Goal: Task Accomplishment & Management: Manage account settings

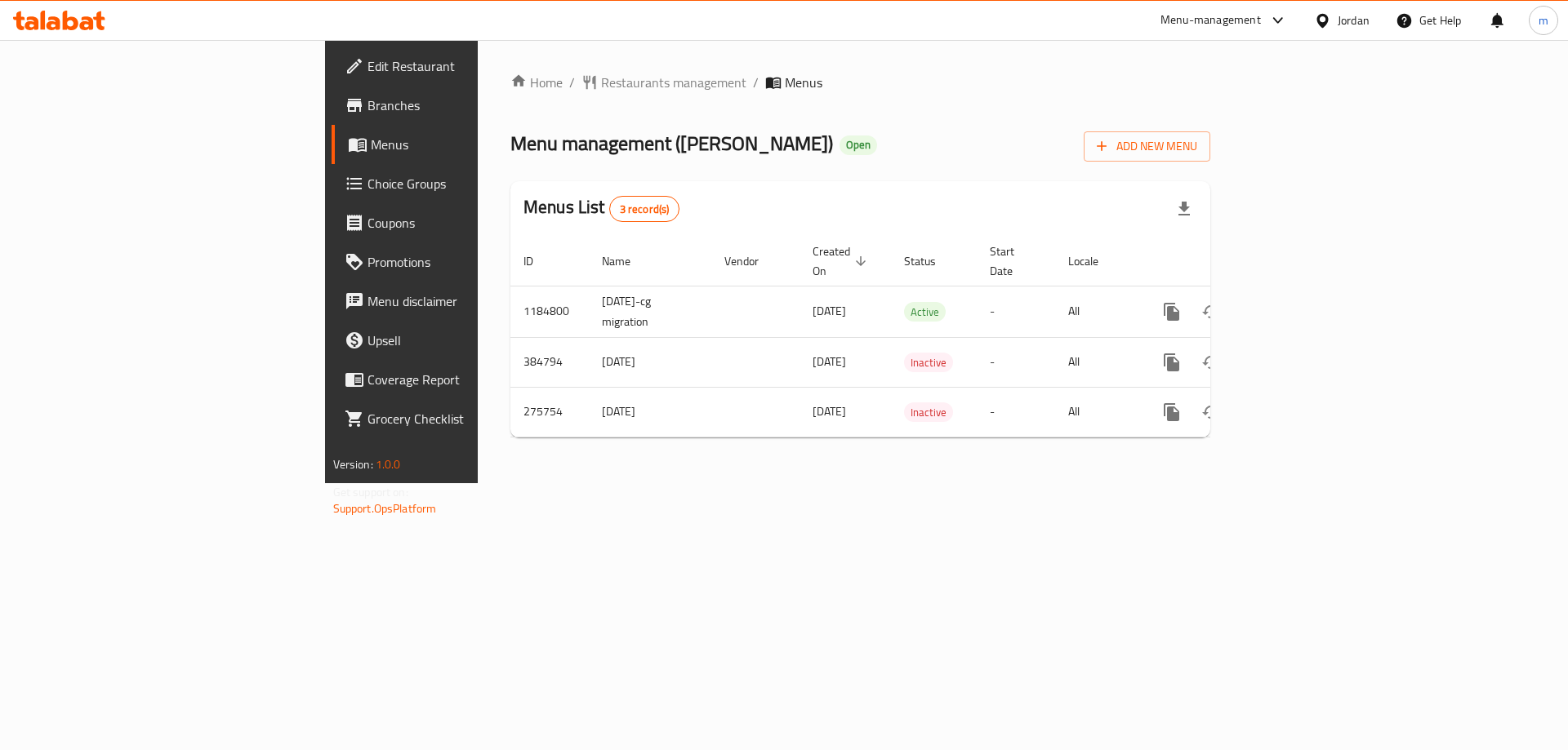
click at [368, 178] on span "Choice Groups" at bounding box center [471, 184] width 207 height 20
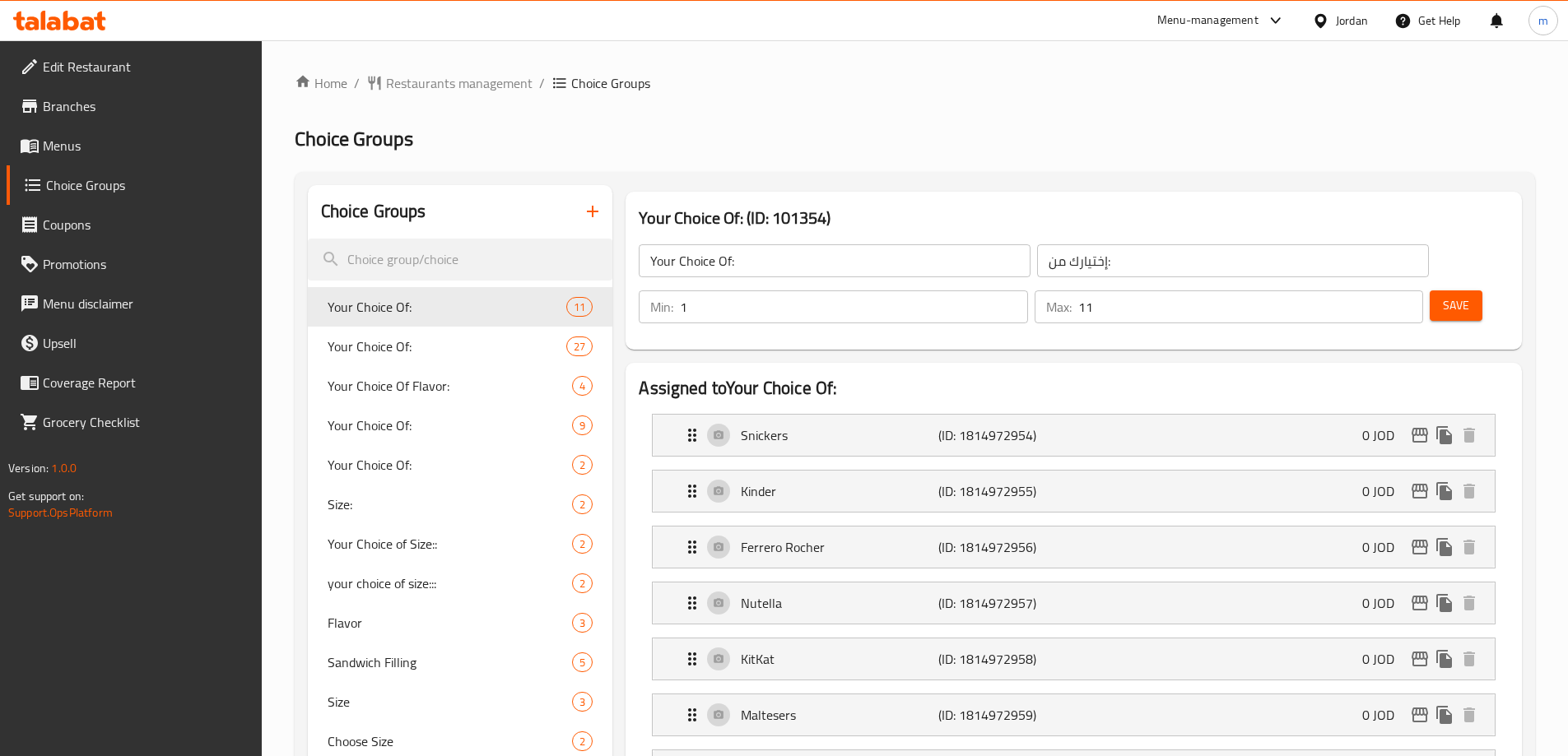
click at [79, 151] on span "Menus" at bounding box center [146, 146] width 206 height 20
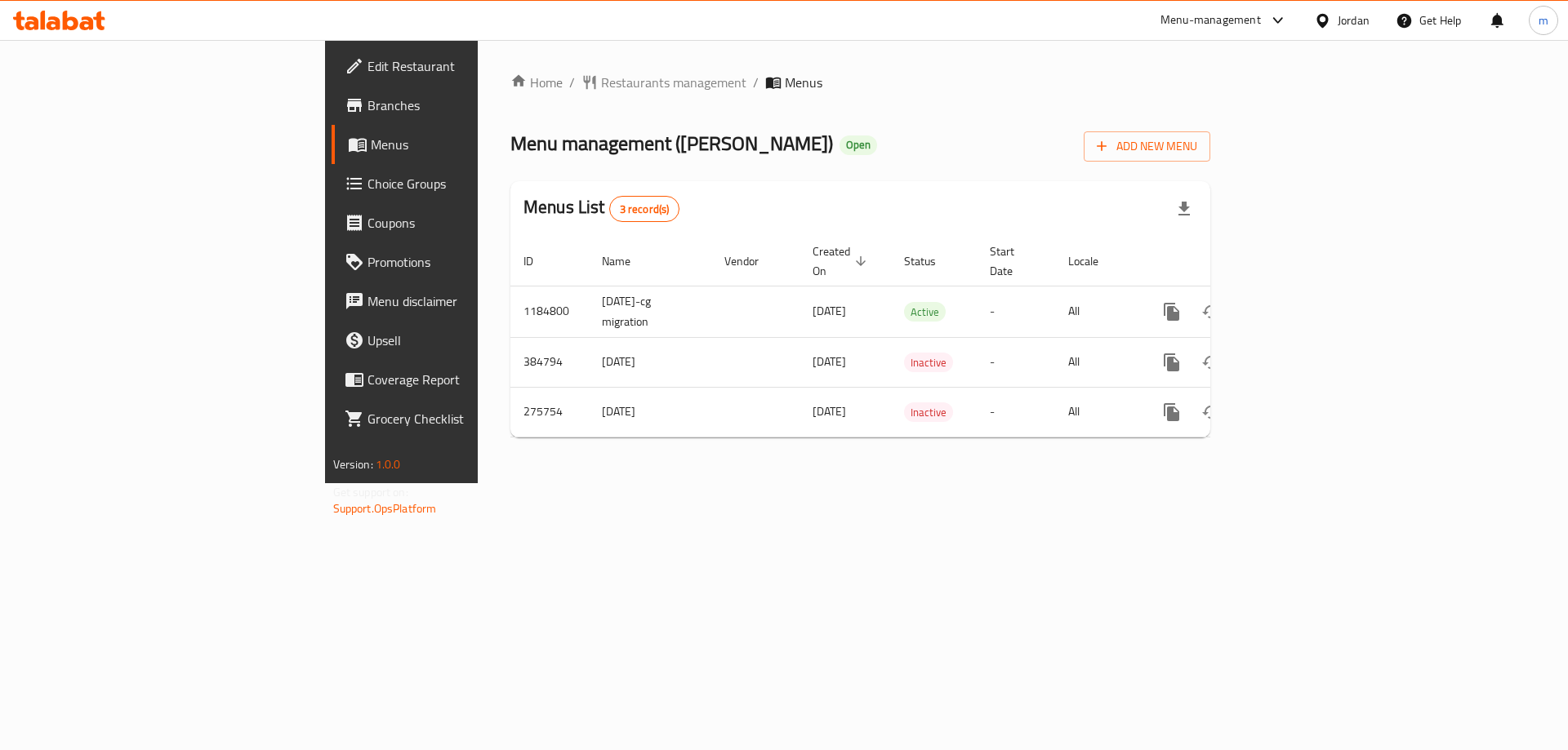
click at [331, 164] on link "Choice Groups" at bounding box center [459, 183] width 256 height 39
click at [368, 190] on span "Choice Groups" at bounding box center [471, 184] width 207 height 20
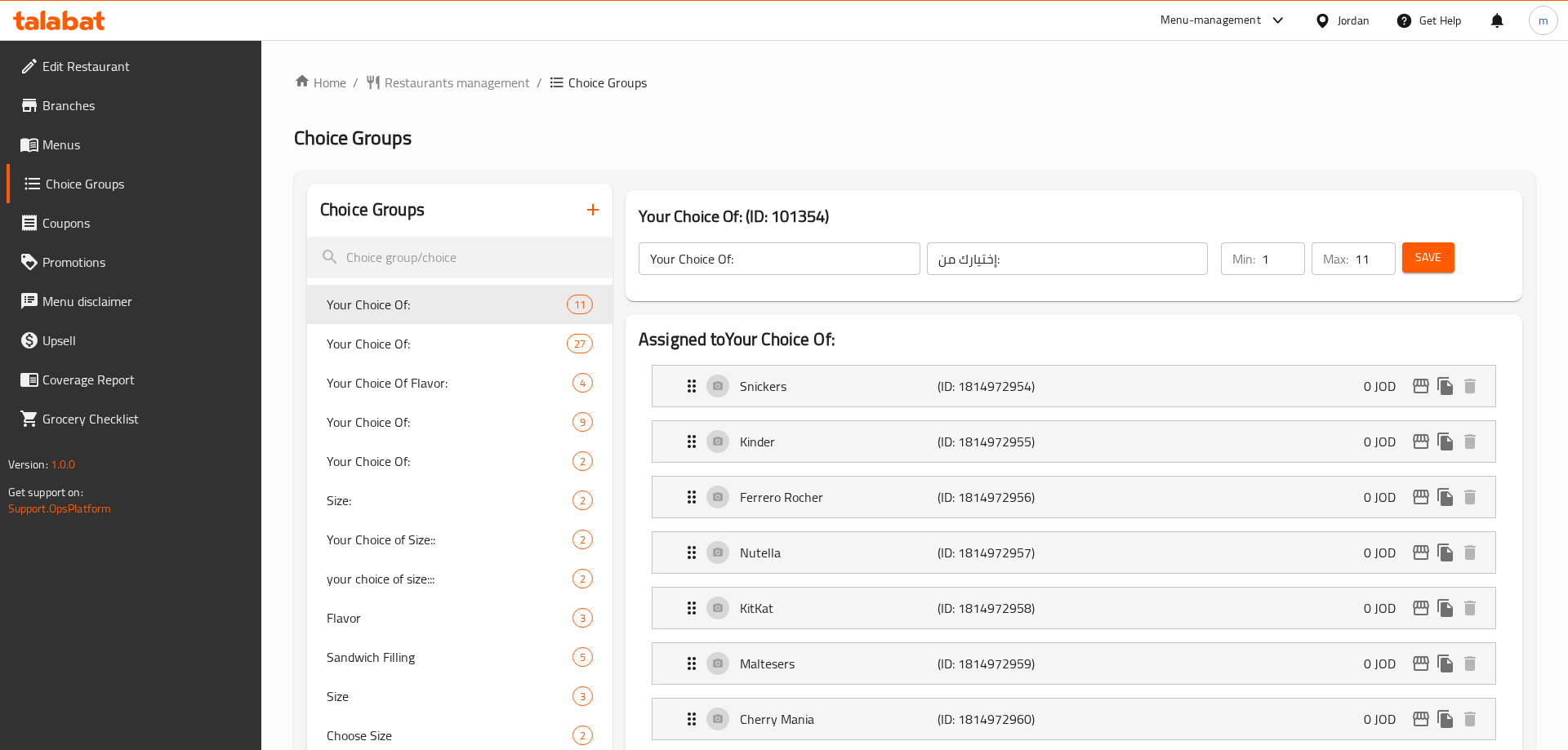
click at [82, 163] on link "Menus" at bounding box center [134, 144] width 256 height 39
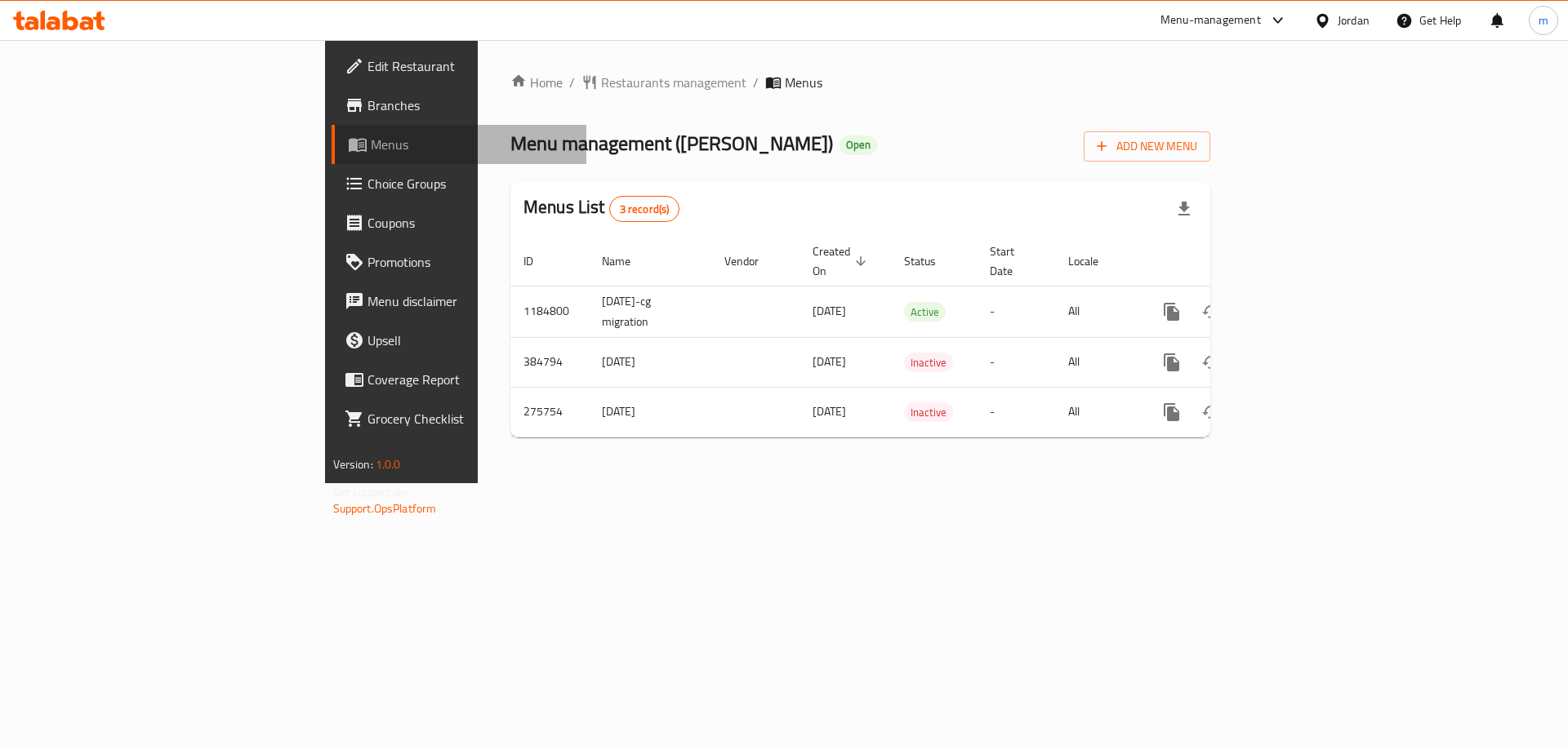
click at [371, 148] on span "Menus" at bounding box center [472, 145] width 203 height 20
drag, startPoint x: 115, startPoint y: 148, endPoint x: 273, endPoint y: 99, distance: 165.4
click at [371, 145] on span "Menus" at bounding box center [472, 145] width 203 height 20
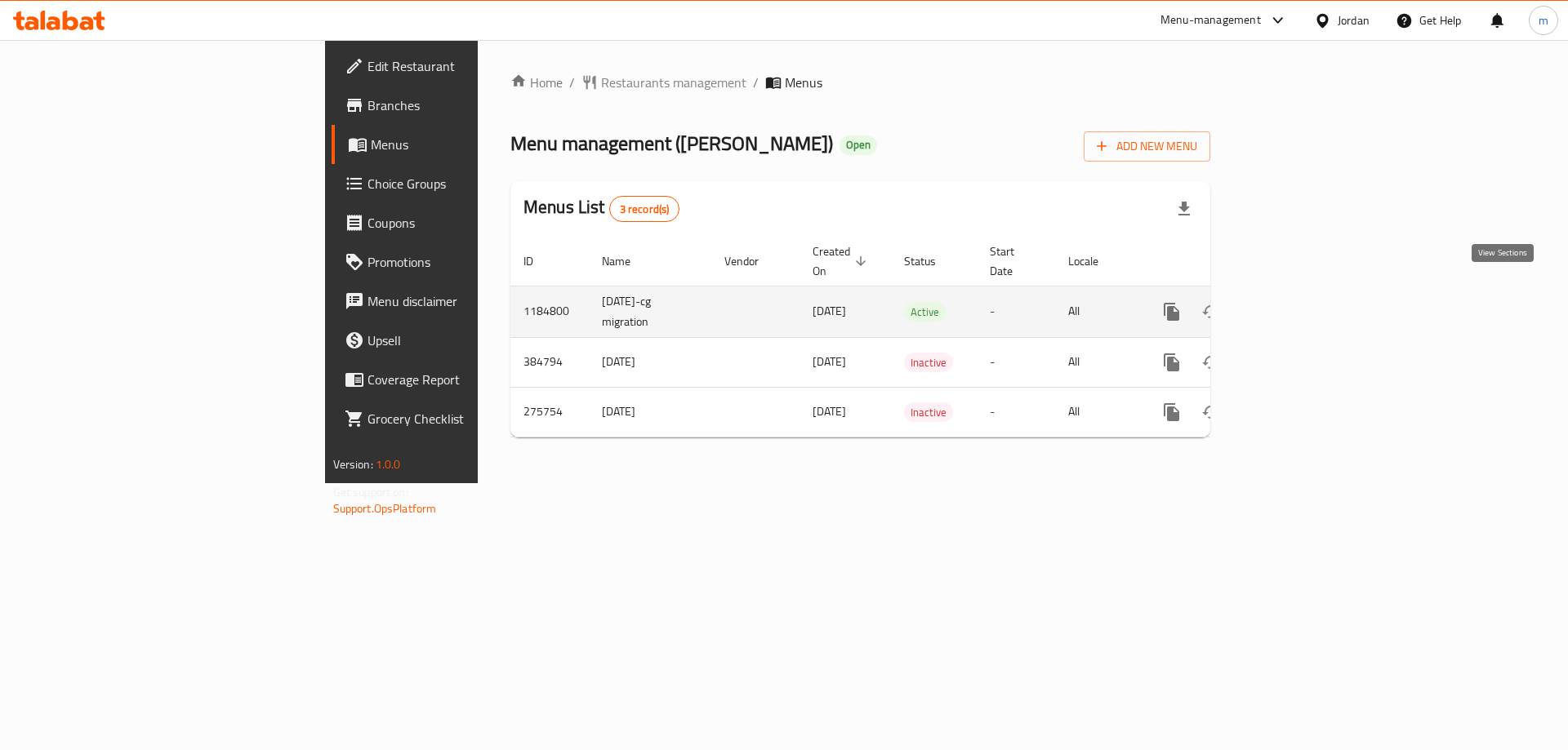
click at [1309, 302] on link "enhanced table" at bounding box center [1289, 311] width 39 height 39
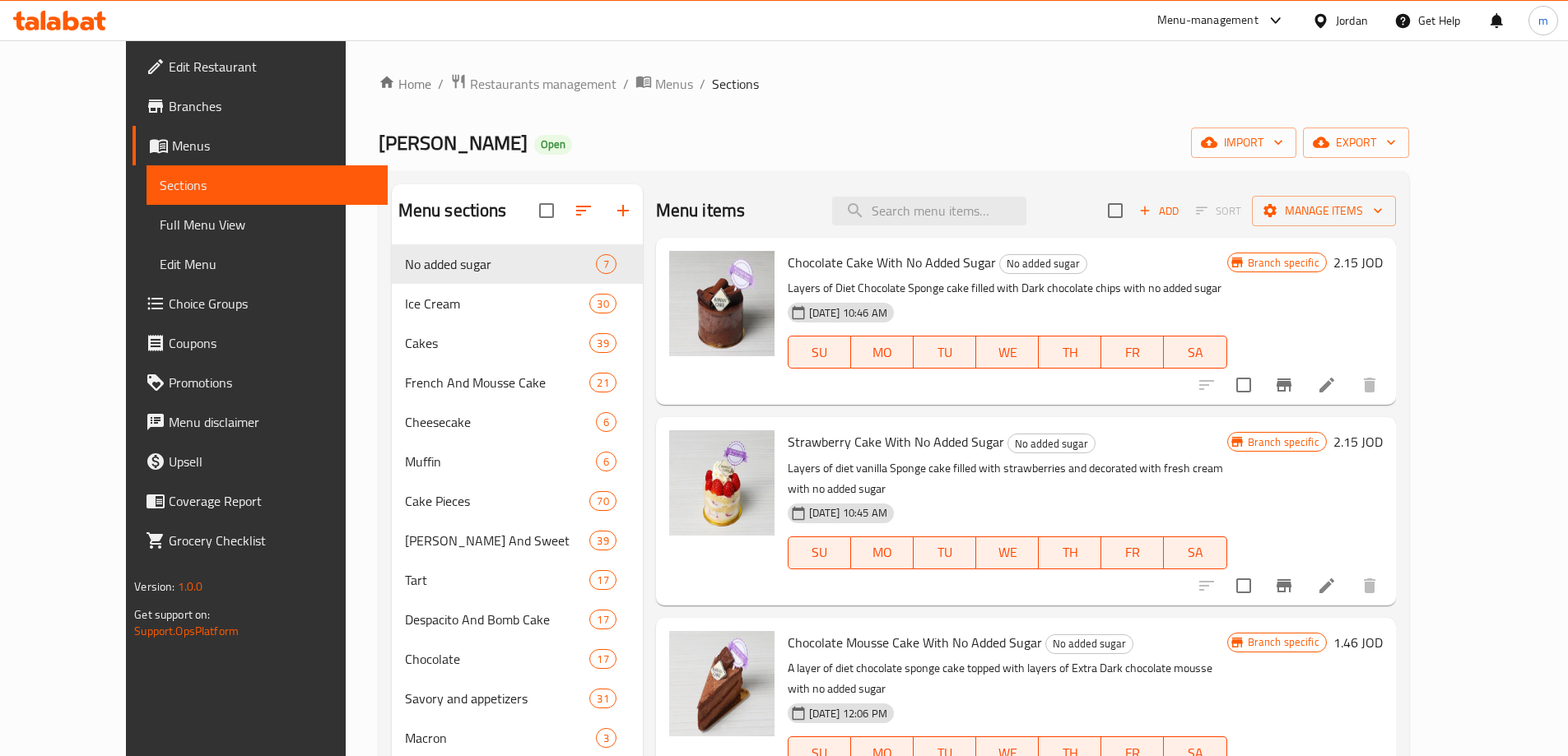
click at [1326, 263] on span "Branch specific" at bounding box center [1284, 262] width 84 height 16
click at [957, 208] on input "search" at bounding box center [929, 210] width 195 height 28
paste input "Tacos Ice Cream"
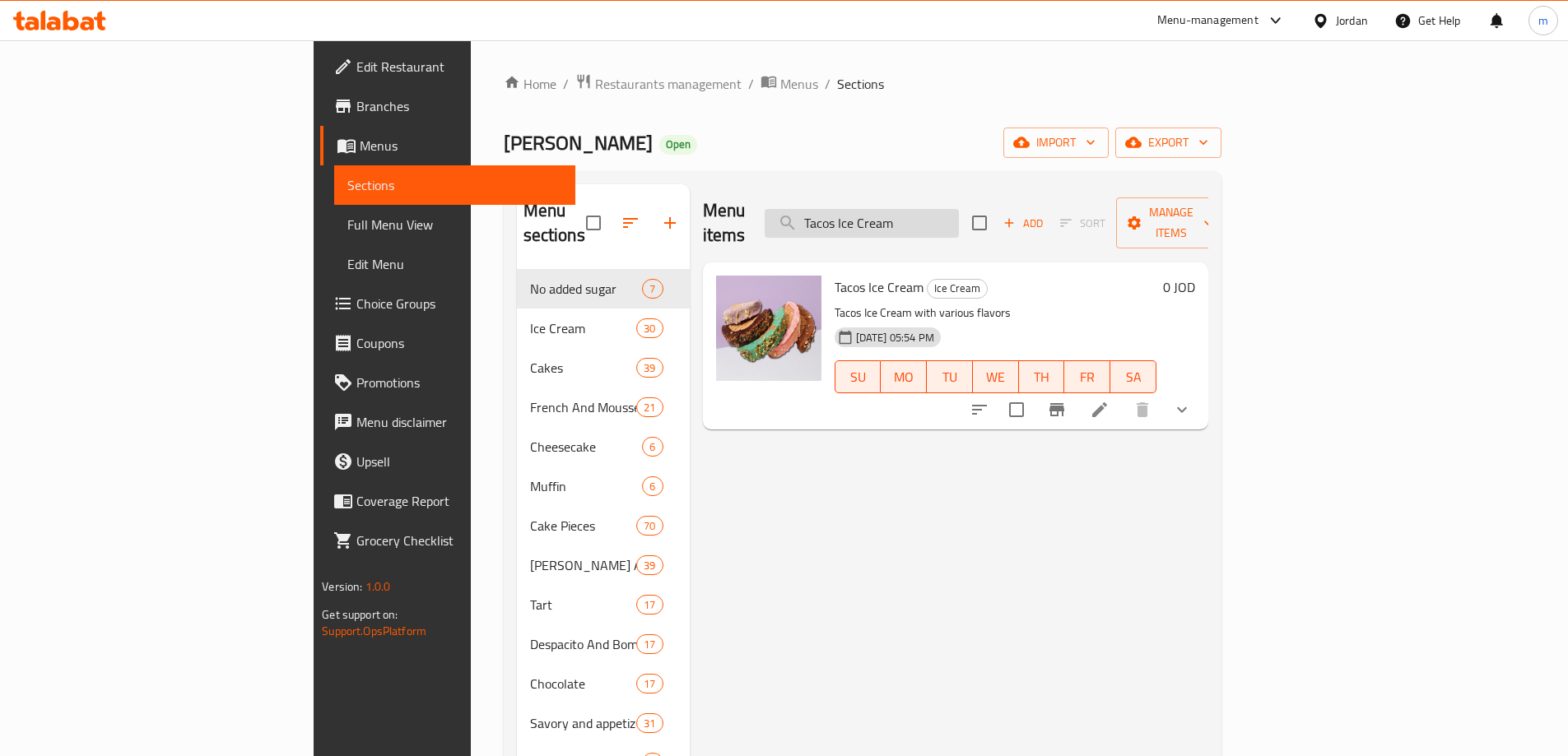
type input "Tacos Ice Cream"
click at [1109, 400] on icon at bounding box center [1100, 410] width 20 height 20
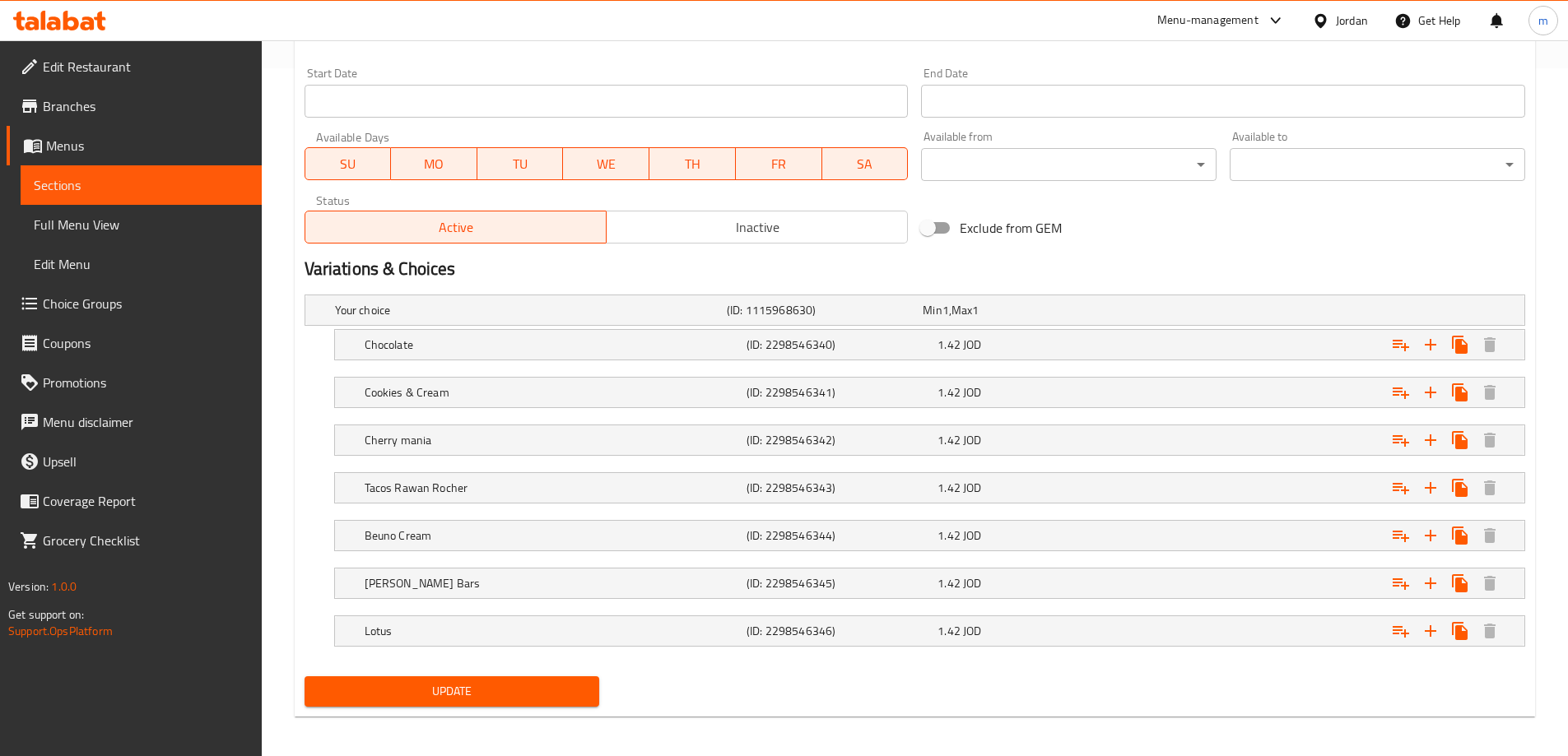
scroll to position [695, 0]
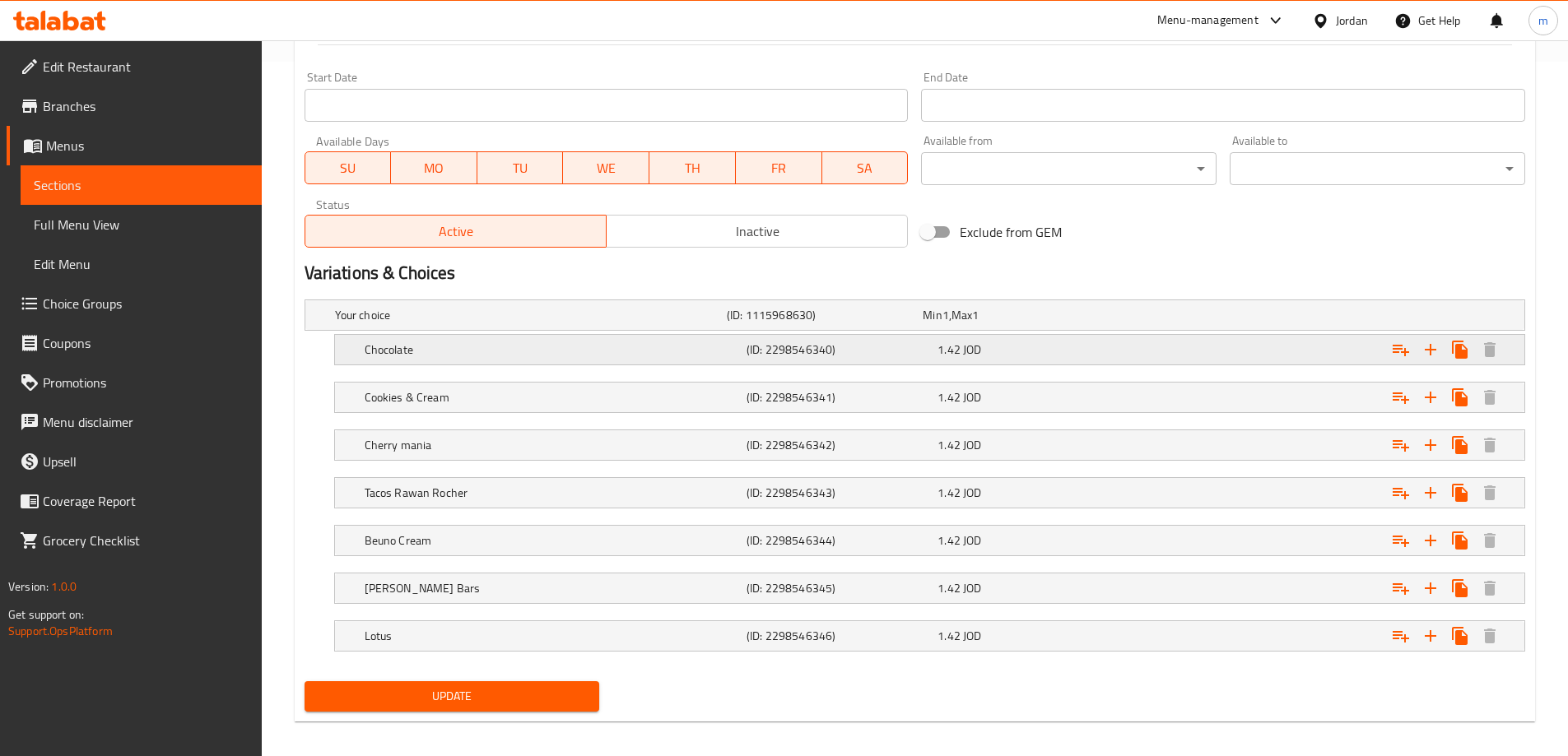
click at [627, 342] on h5 "Chocolate" at bounding box center [551, 350] width 375 height 17
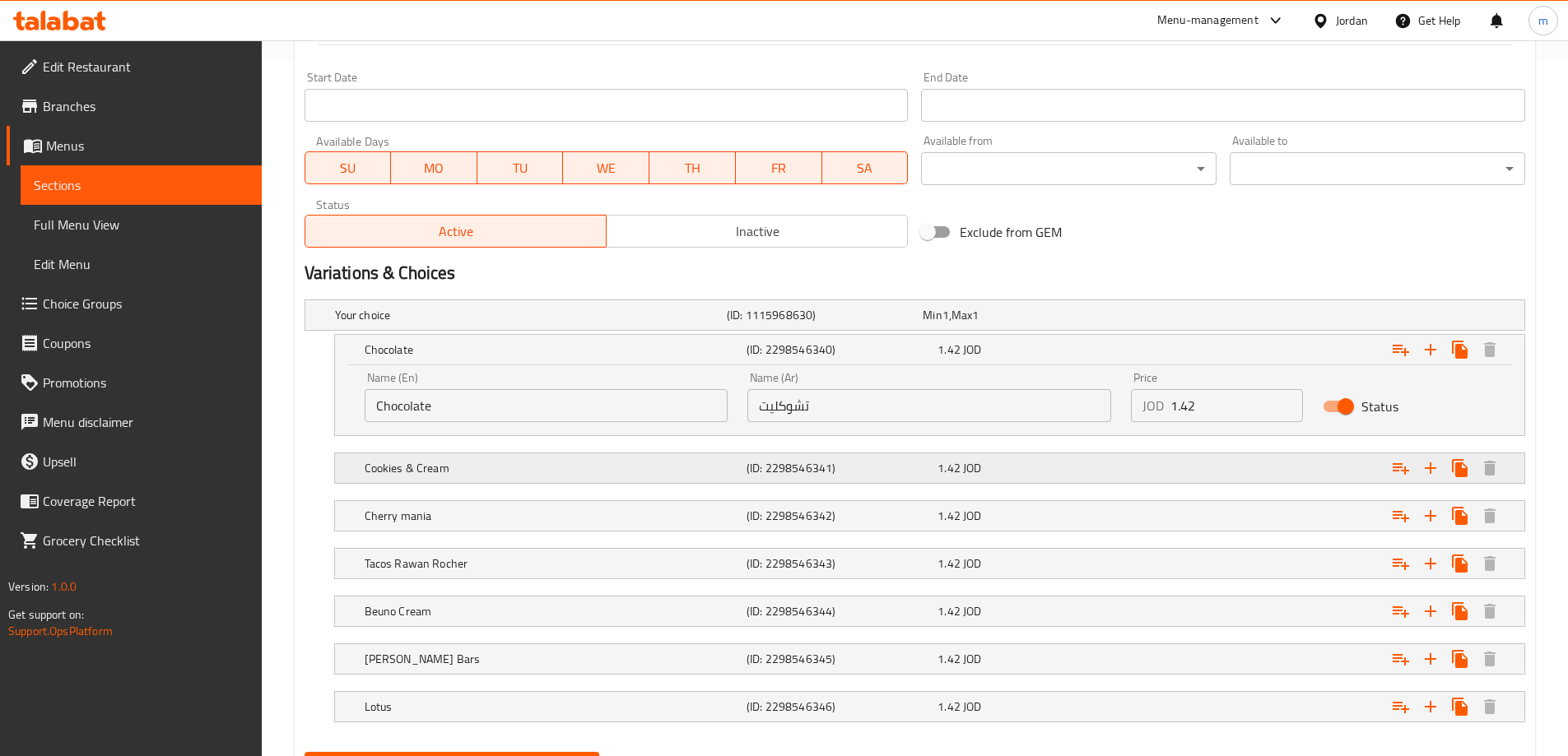
click at [562, 468] on h5 "Cookies & Cream" at bounding box center [551, 468] width 375 height 17
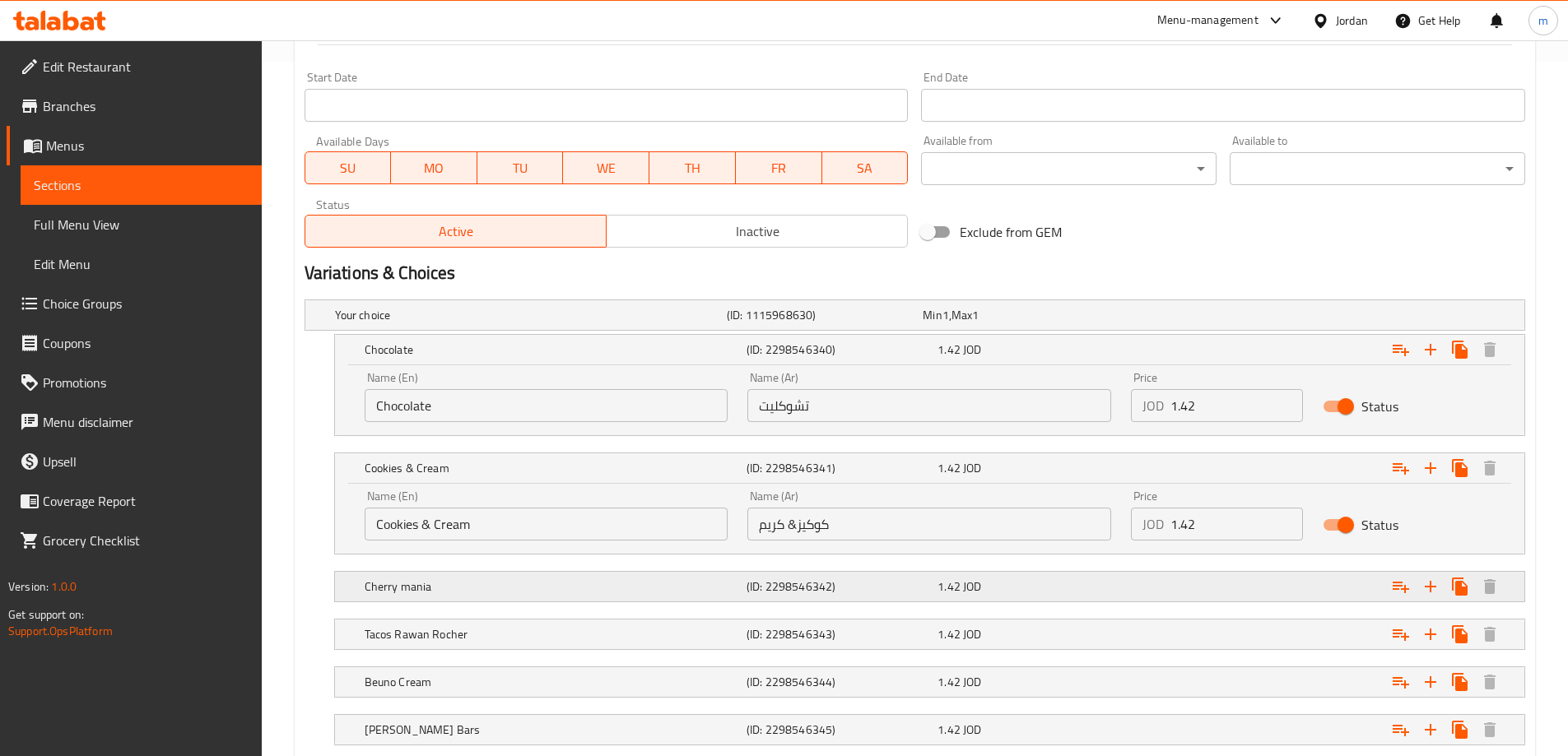
click at [517, 588] on h5 "Cherry mania" at bounding box center [551, 587] width 375 height 17
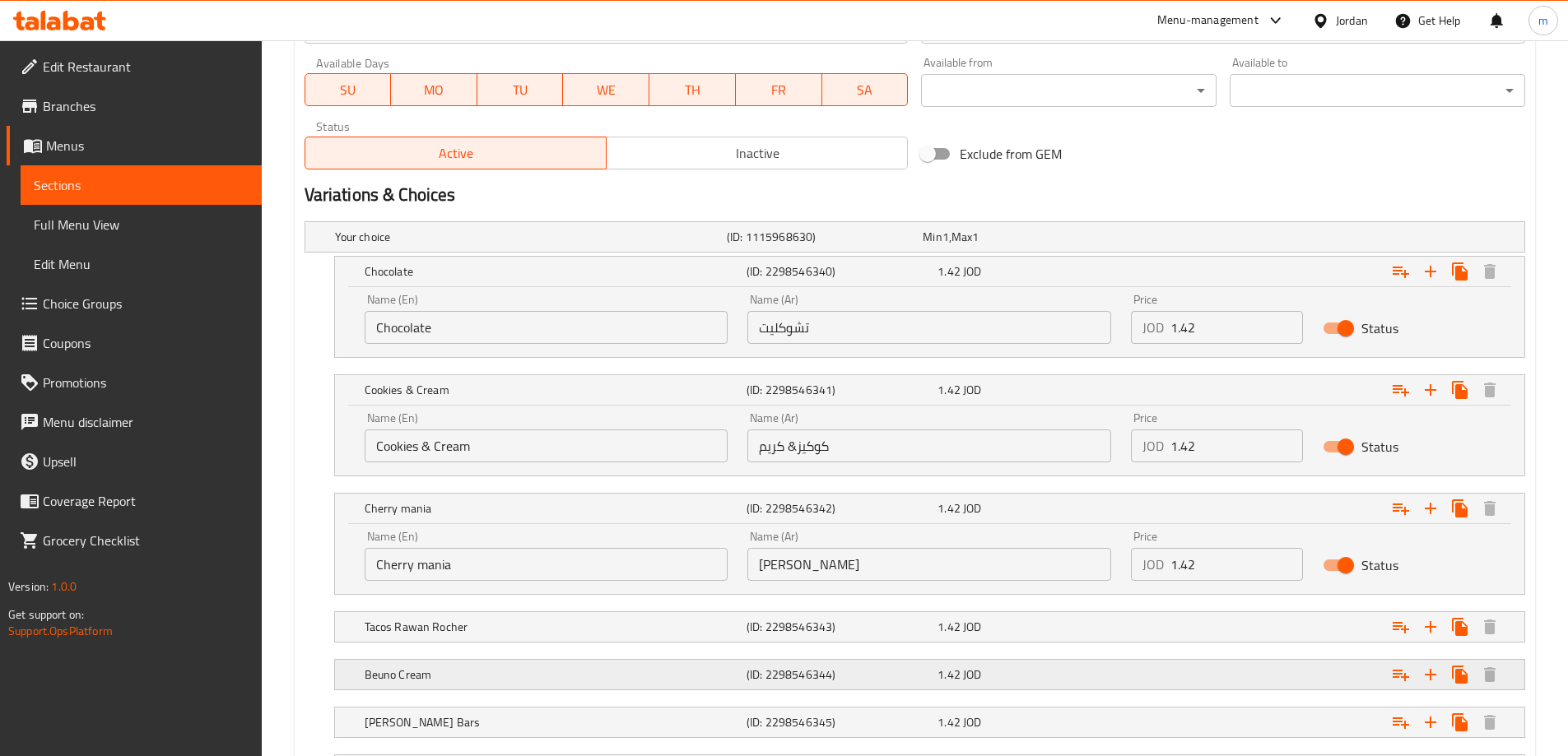
scroll to position [859, 0]
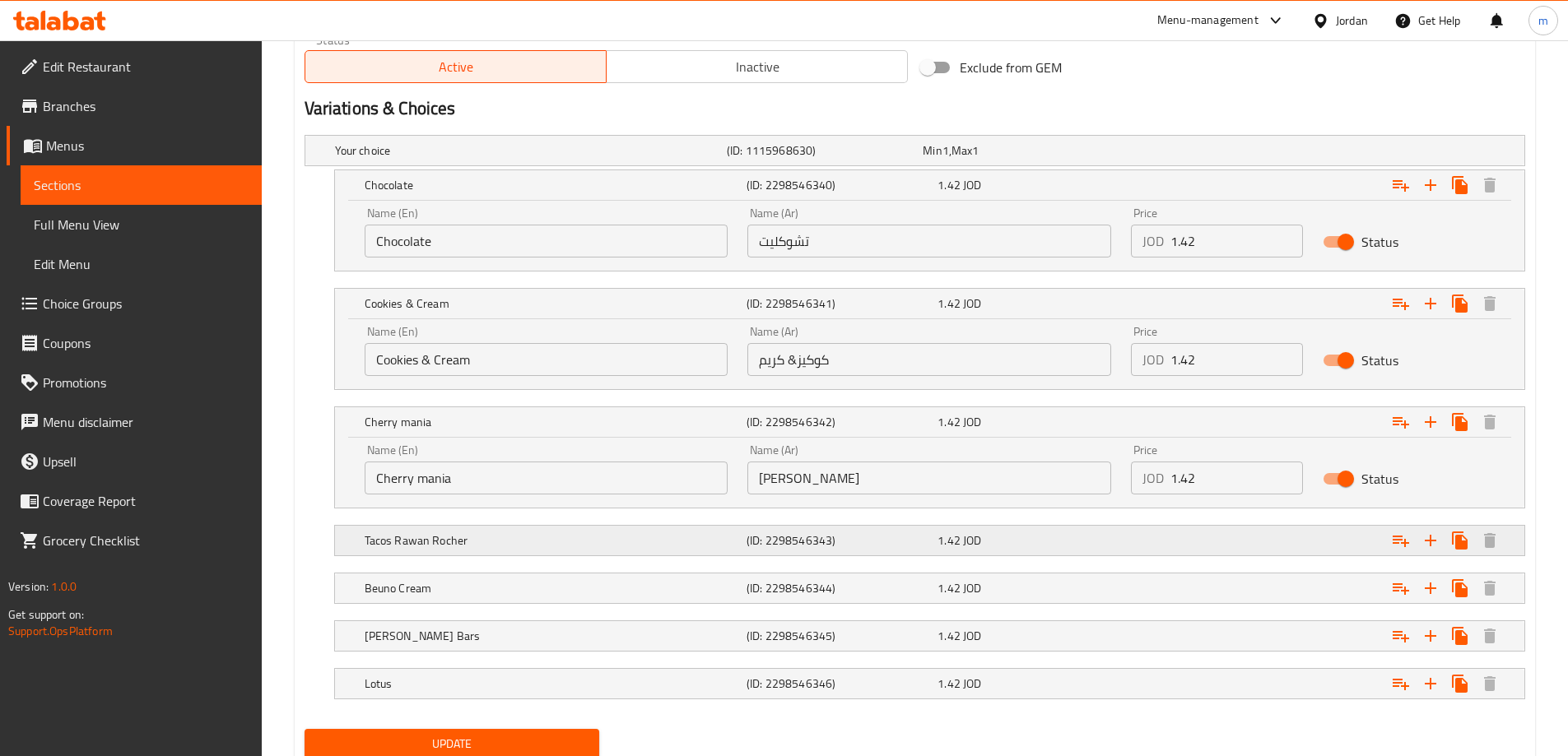
click at [576, 548] on div "Tacos Rawan Rocher (ID: 2298546343) 1.42 JOD" at bounding box center [935, 540] width 1147 height 36
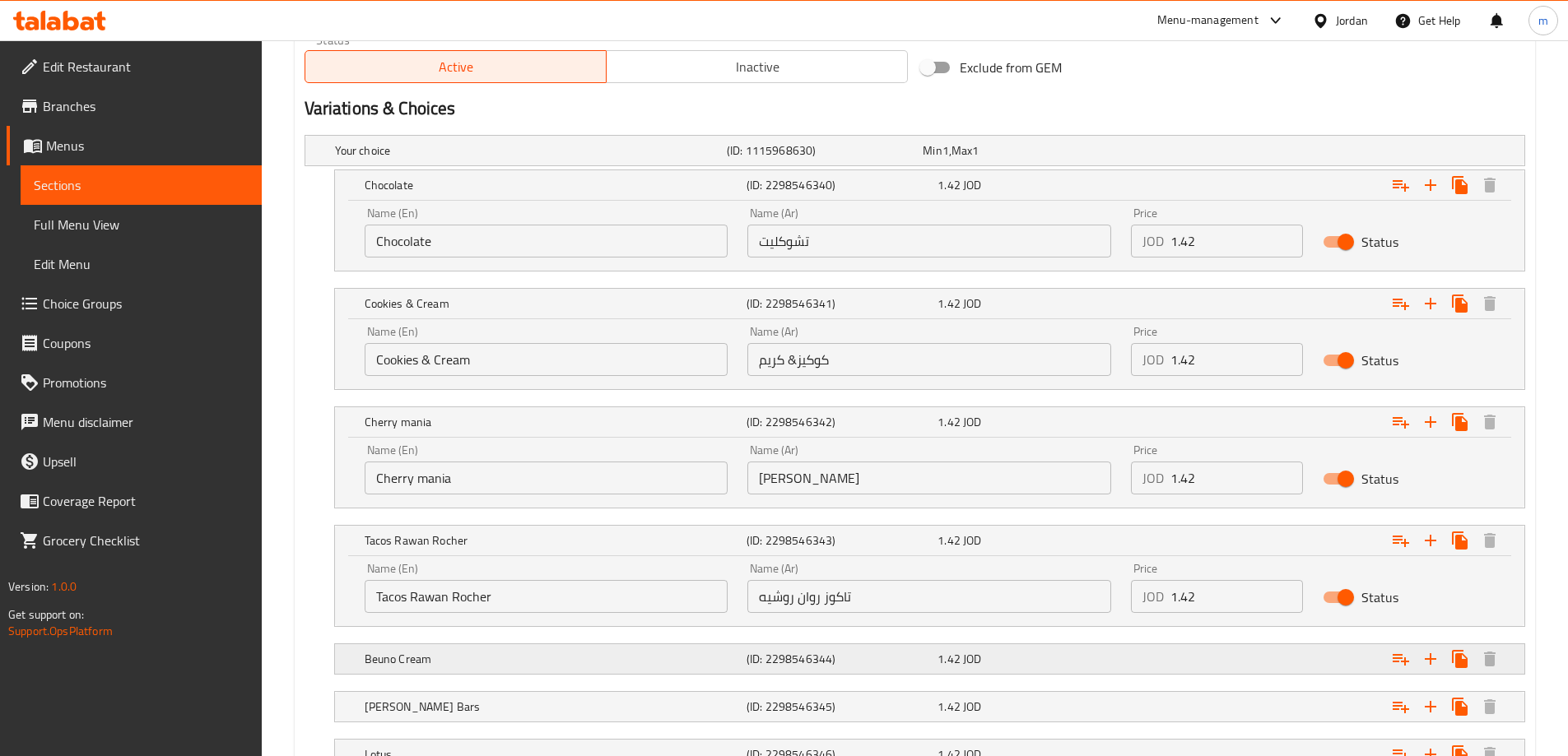
click at [484, 657] on h5 "Beuno Cream" at bounding box center [551, 660] width 375 height 17
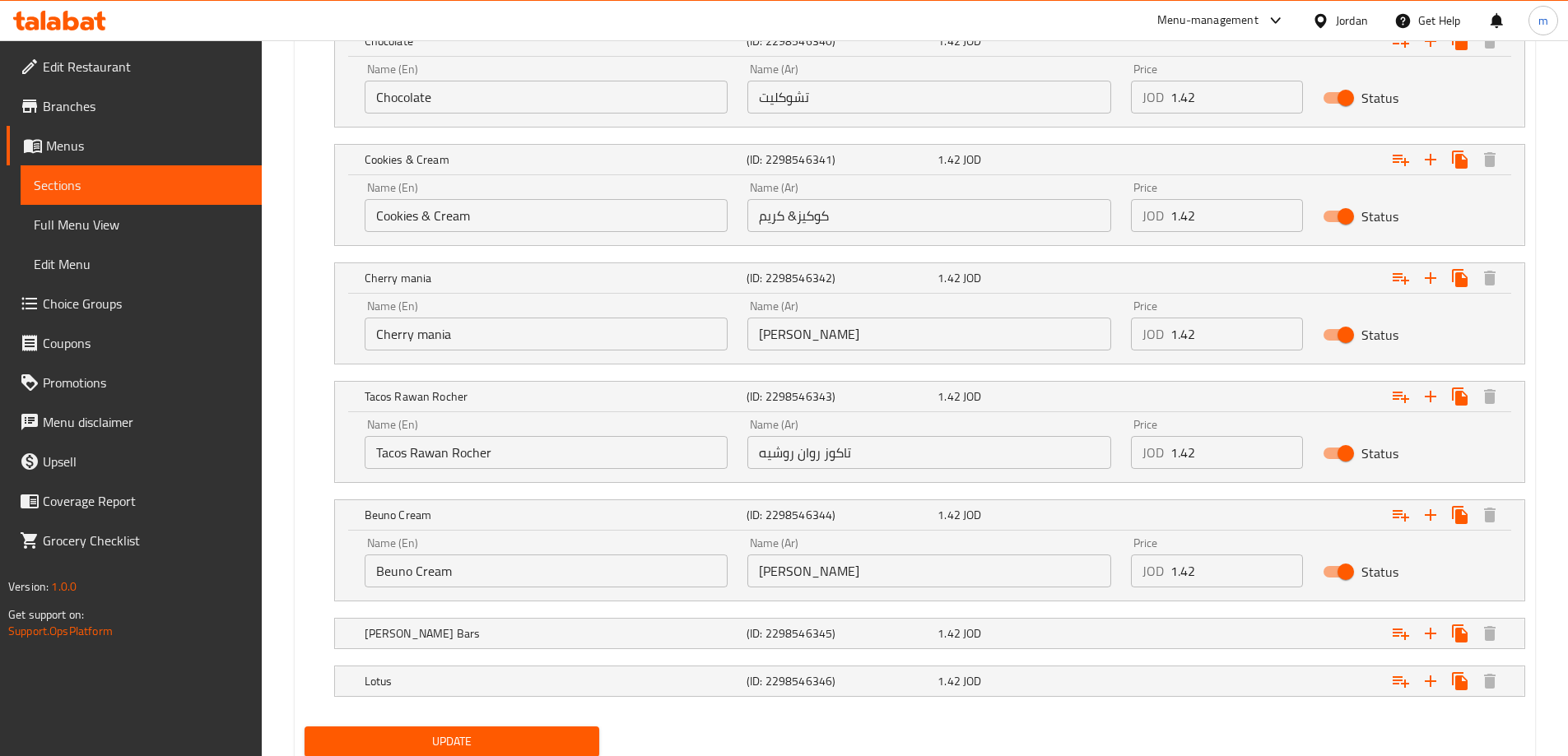
scroll to position [1024, 0]
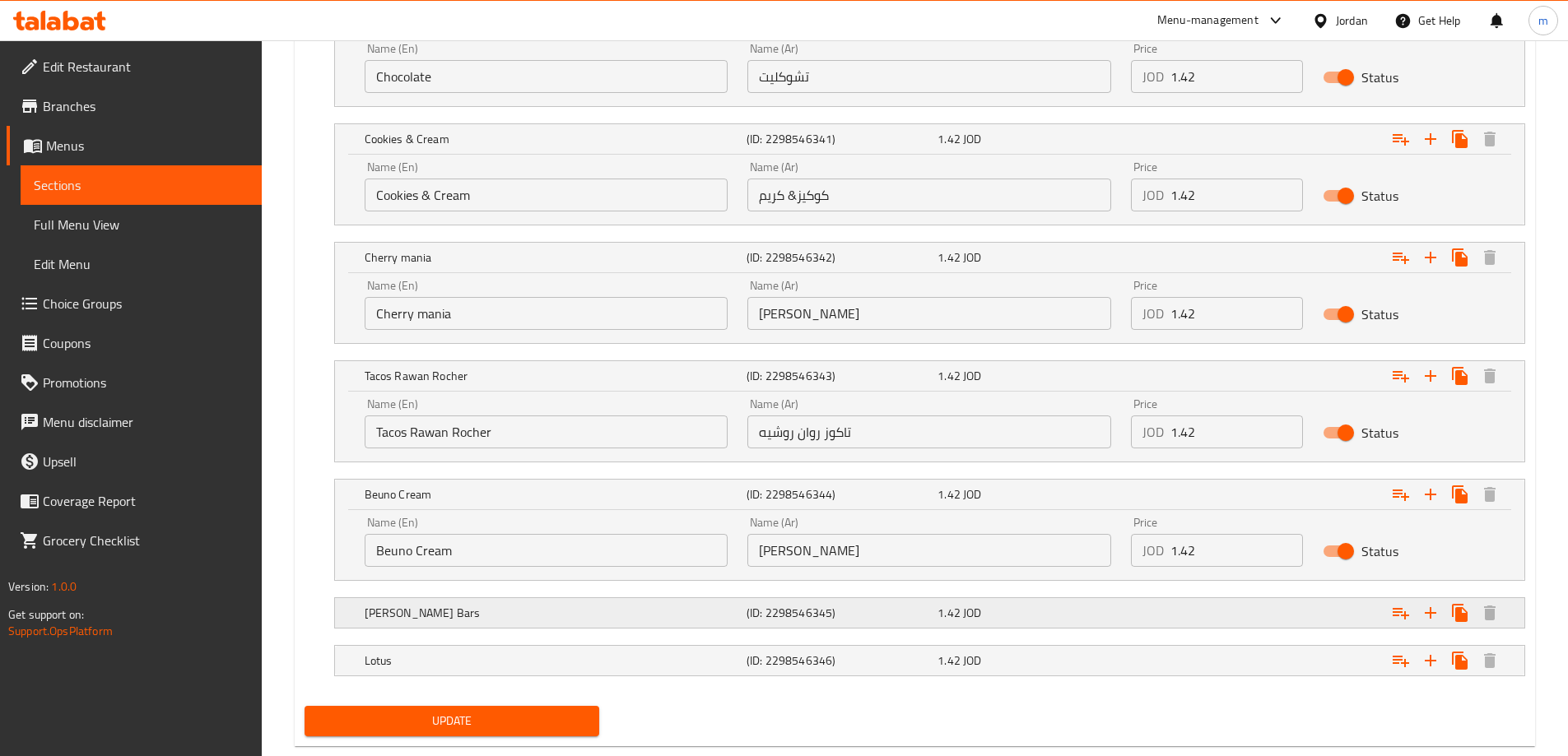
click at [527, 609] on h5 "Wefer Bars" at bounding box center [551, 613] width 375 height 17
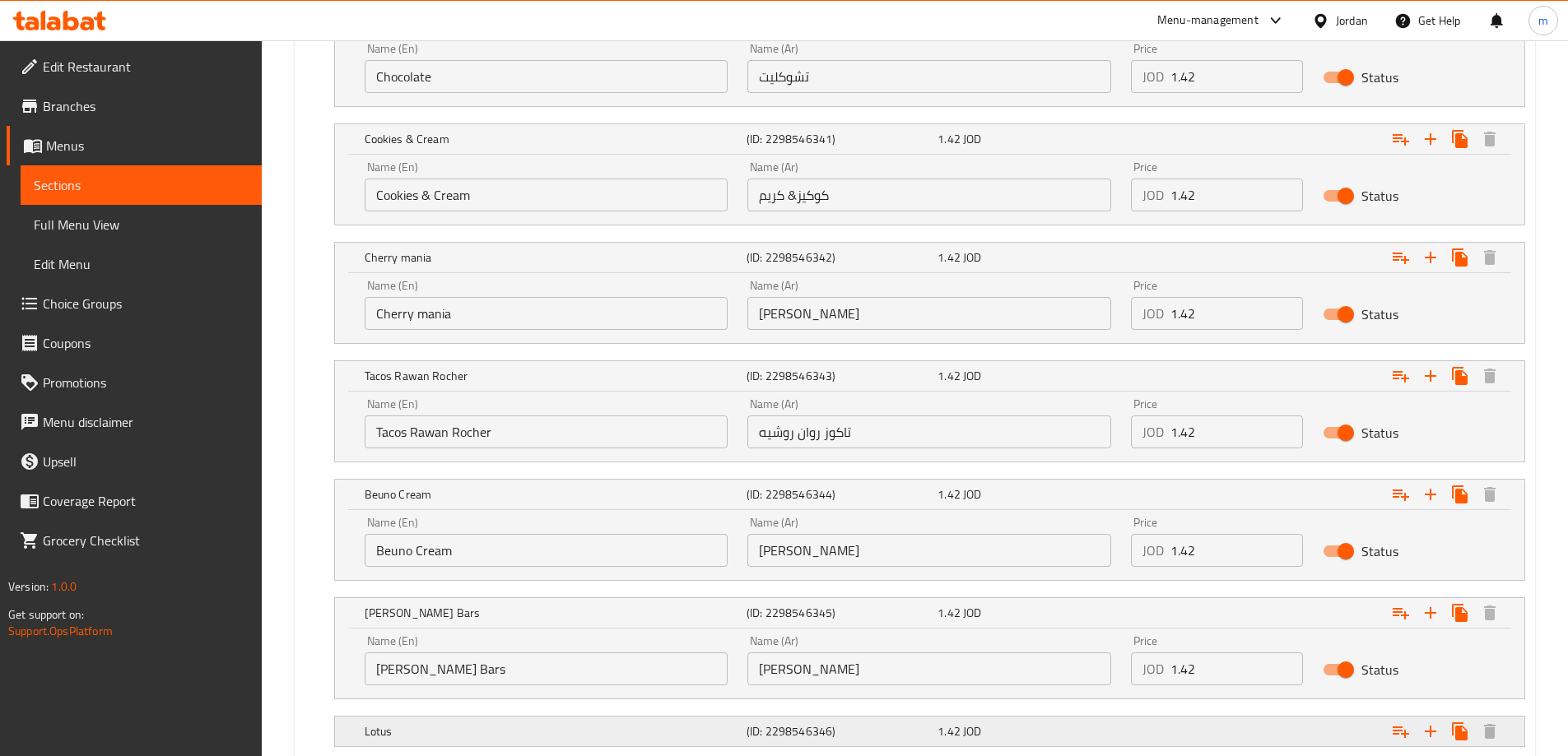
click at [467, 714] on div "Lotus (ID: 2298546346) 1.42 JOD" at bounding box center [935, 731] width 1147 height 36
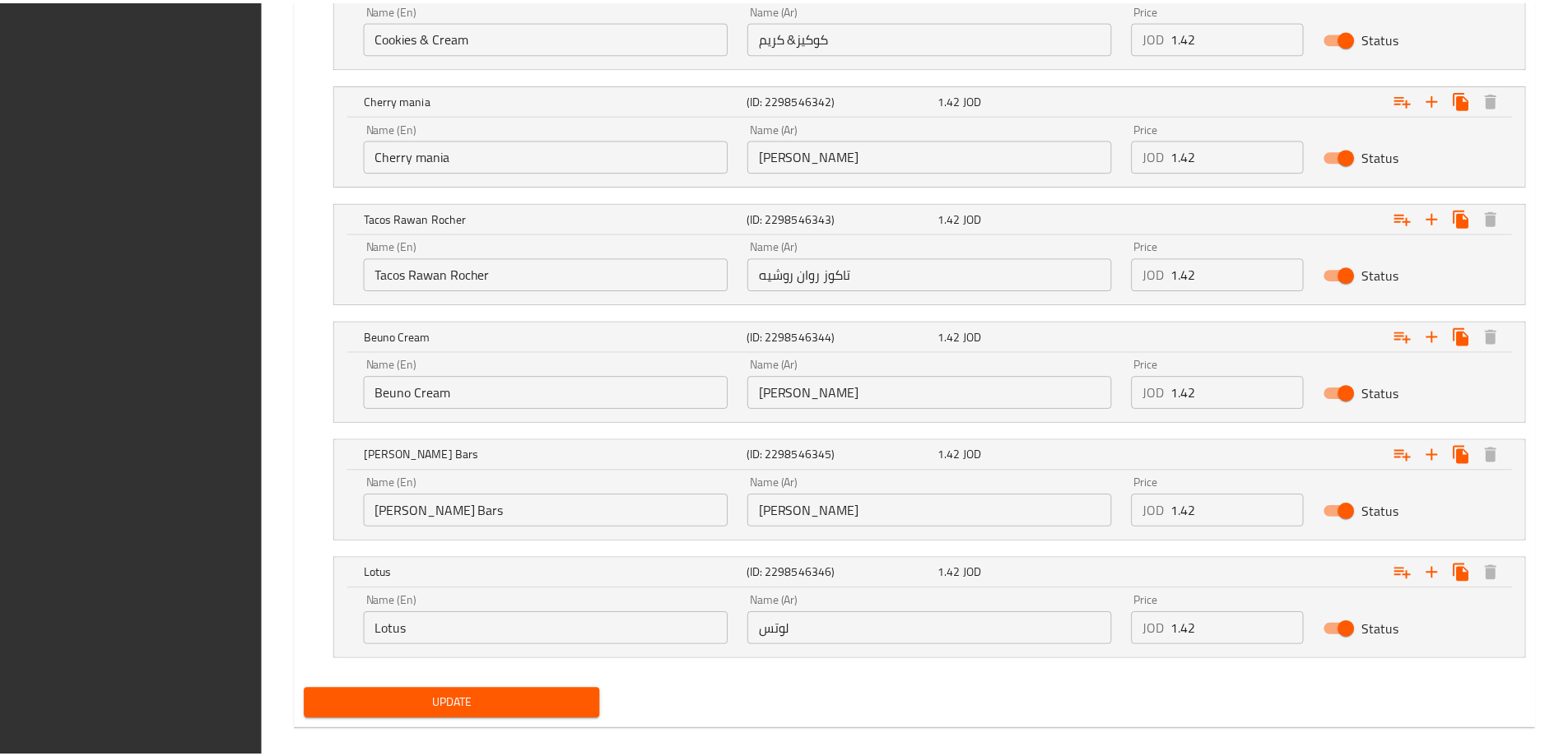
scroll to position [1202, 0]
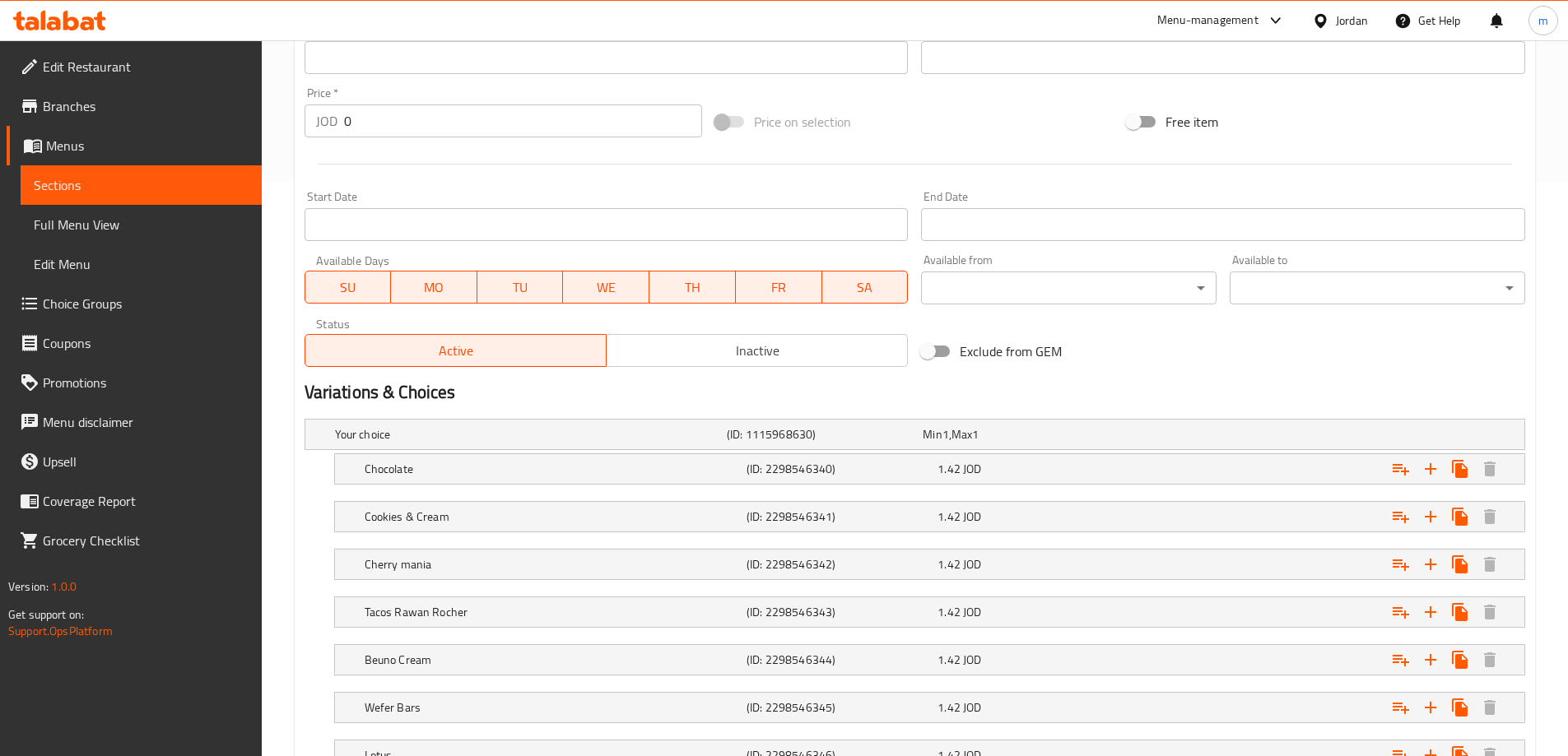
scroll to position [740, 0]
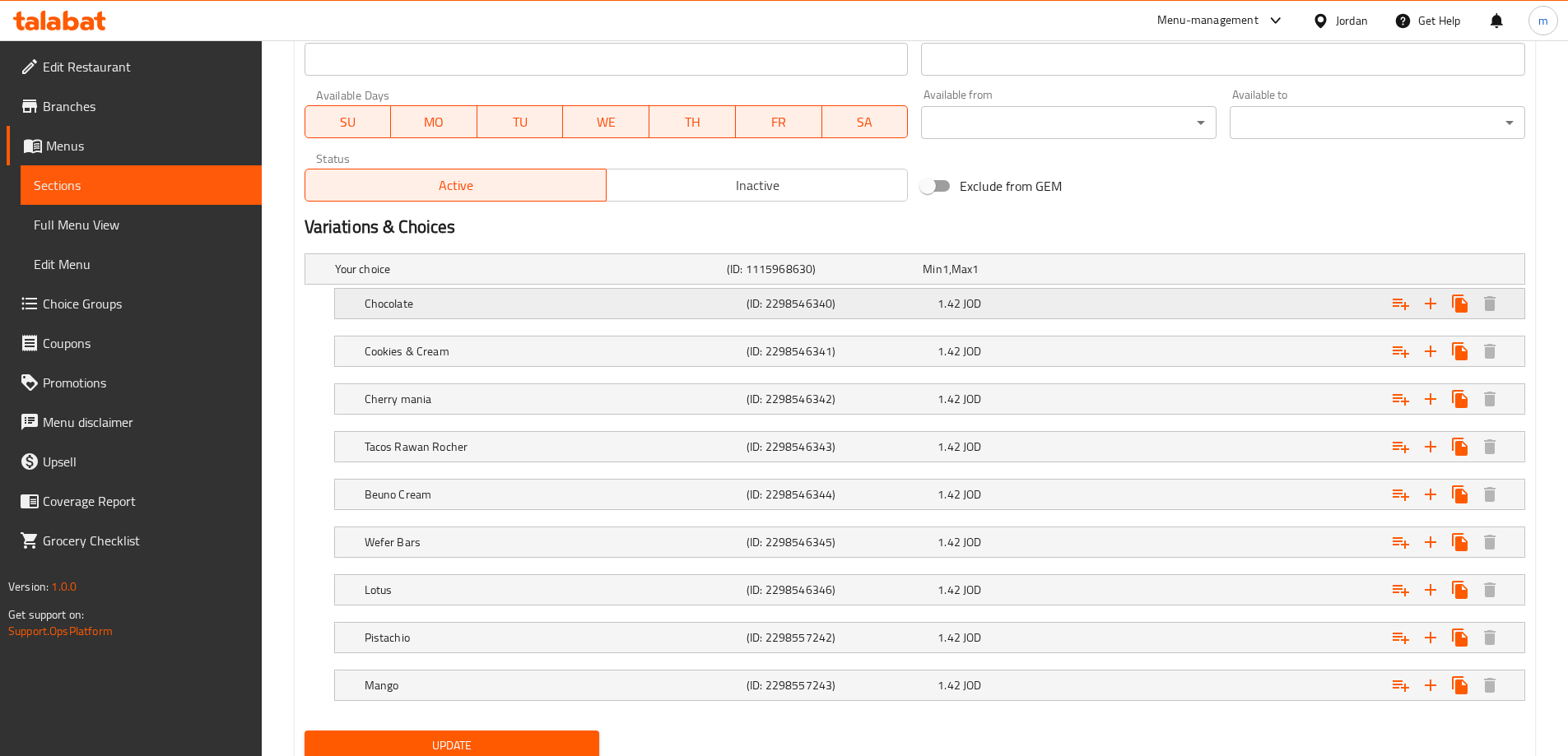
click at [591, 319] on div "Chocolate (ID: 2298546340) 1.42 JOD" at bounding box center [935, 303] width 1147 height 36
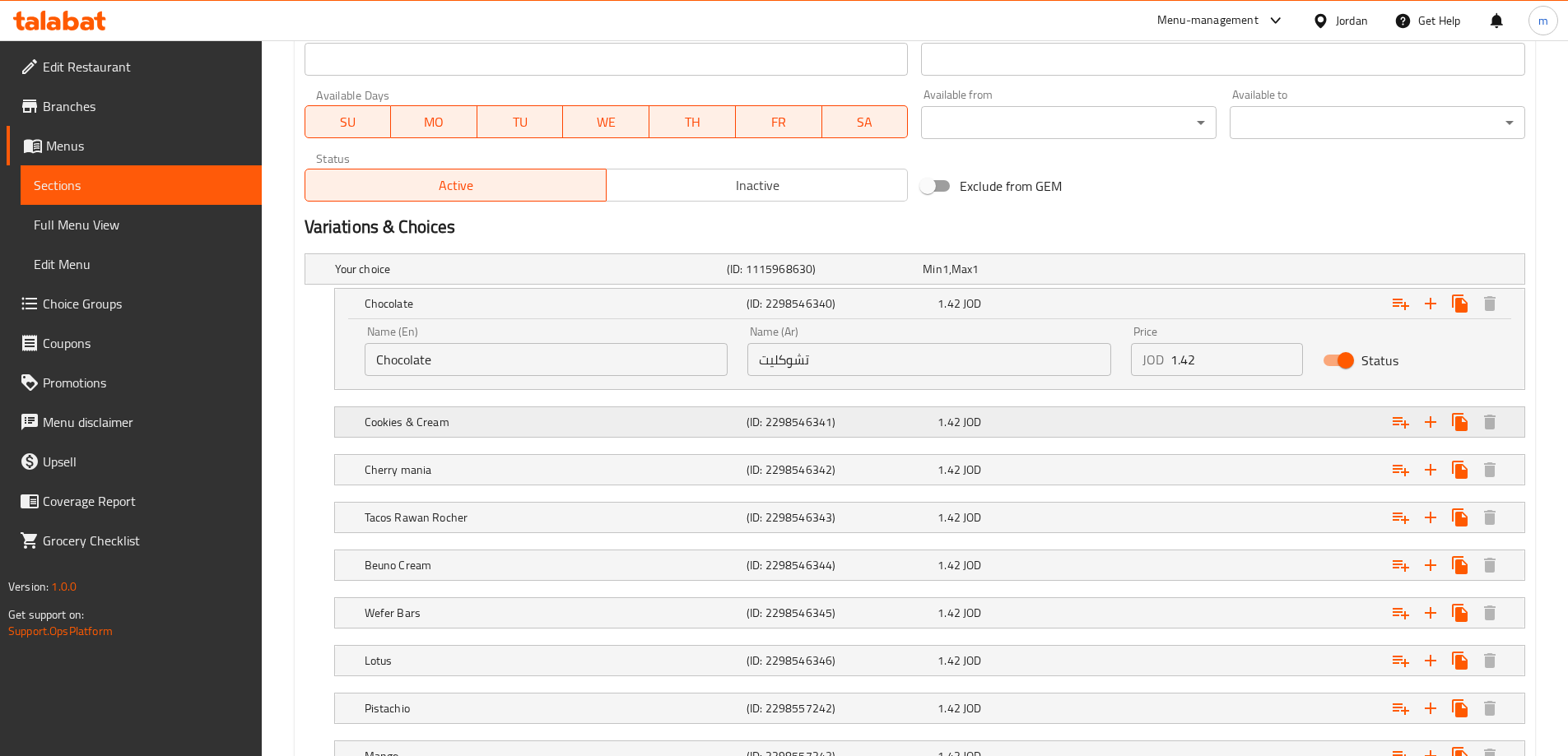
click at [517, 436] on div "Cookies & Cream (ID: 2298546341) 1.42 JOD" at bounding box center [935, 421] width 1147 height 36
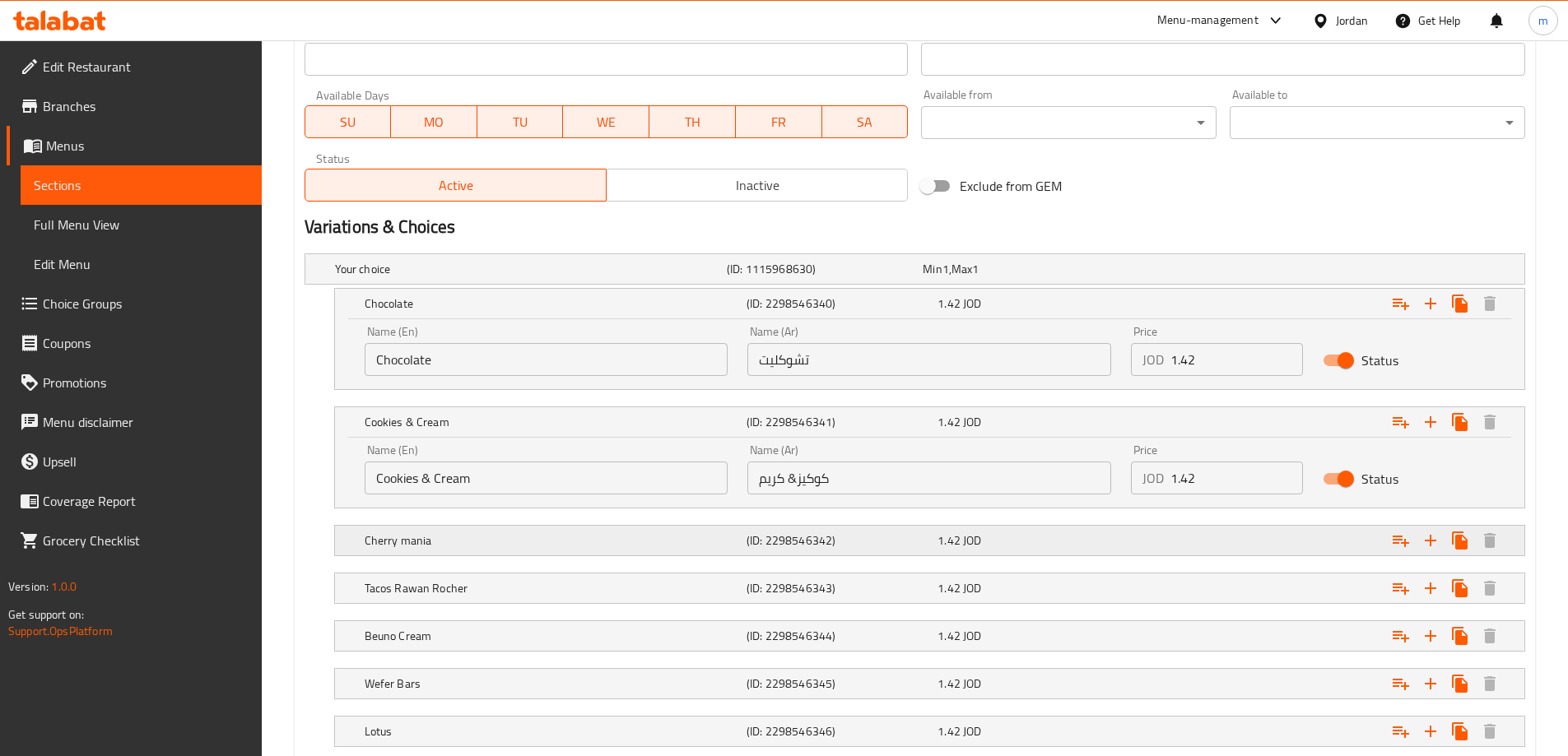
click at [478, 530] on div "Cherry mania" at bounding box center [552, 540] width 382 height 23
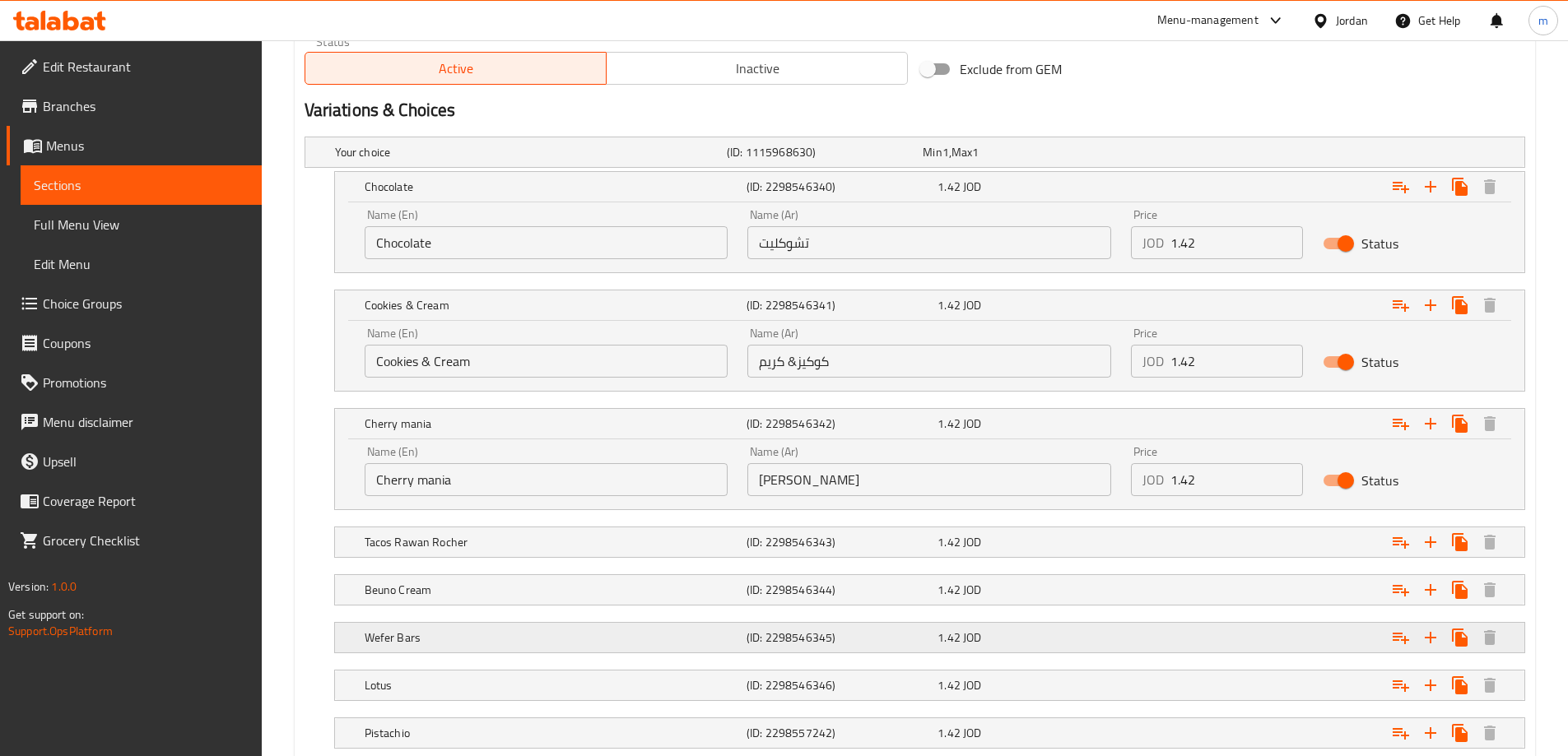
scroll to position [987, 0]
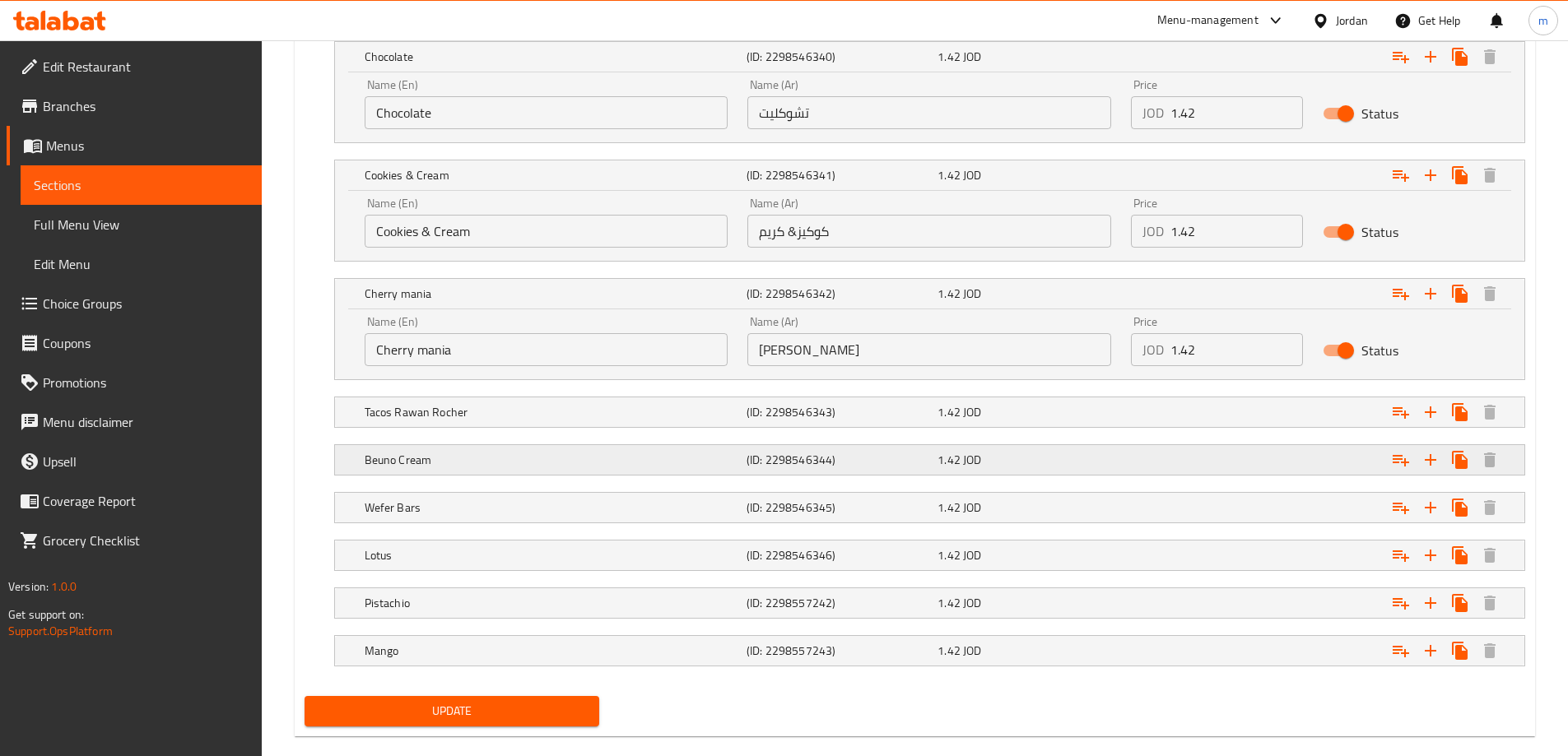
click at [521, 464] on h5 "Beuno Cream" at bounding box center [551, 460] width 375 height 17
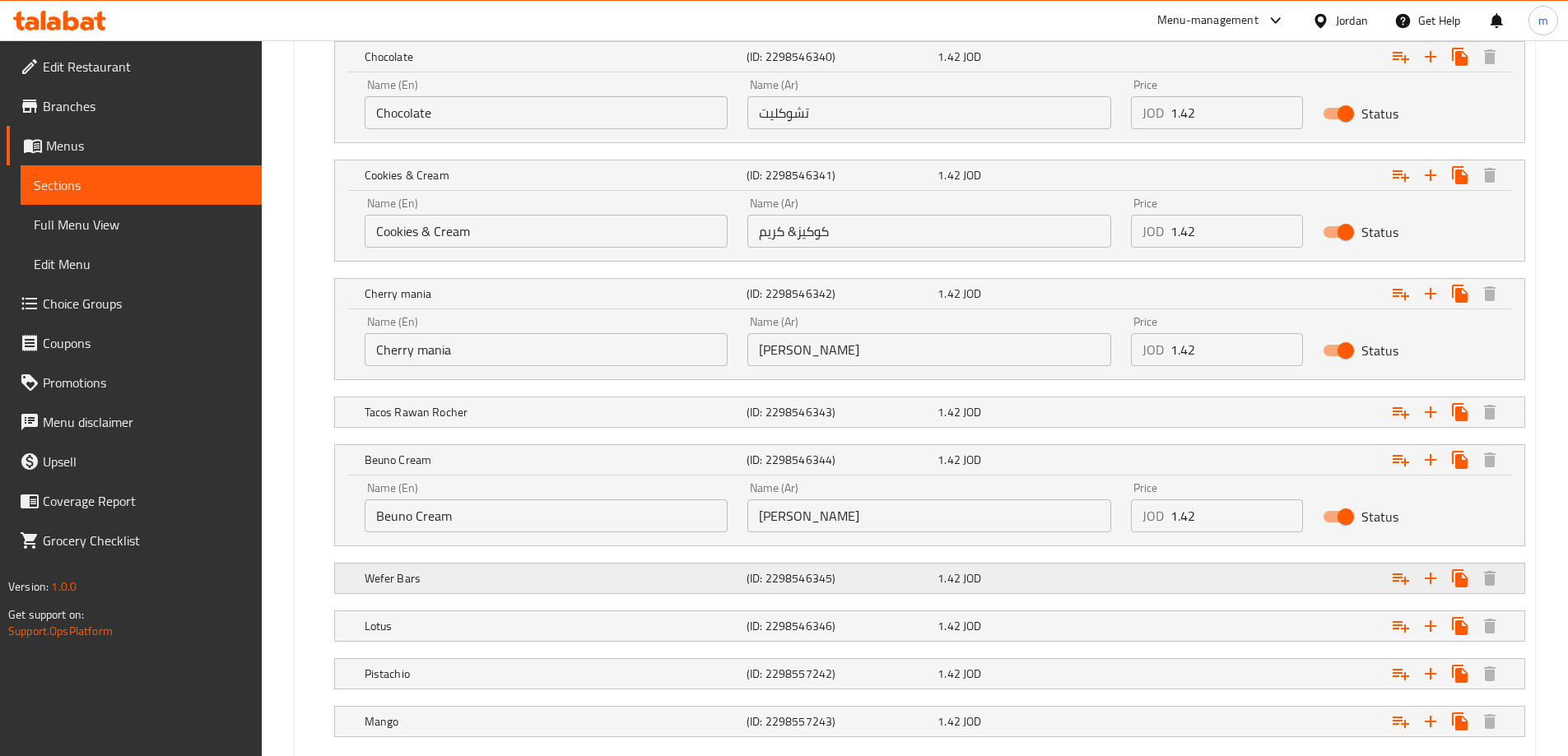
click at [448, 571] on h5 "Wefer Bars" at bounding box center [551, 579] width 375 height 17
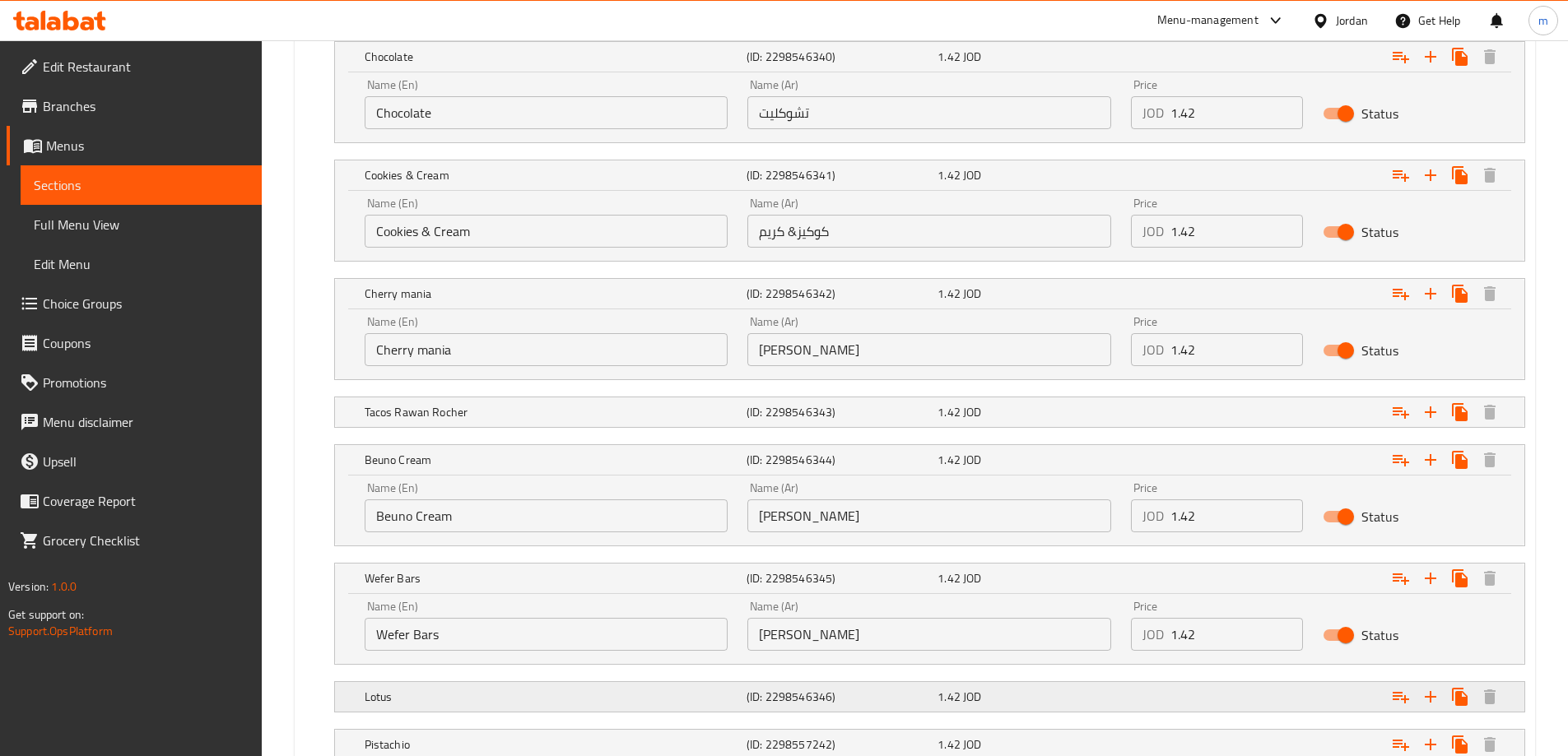
click at [417, 692] on h5 "Lotus" at bounding box center [551, 697] width 375 height 17
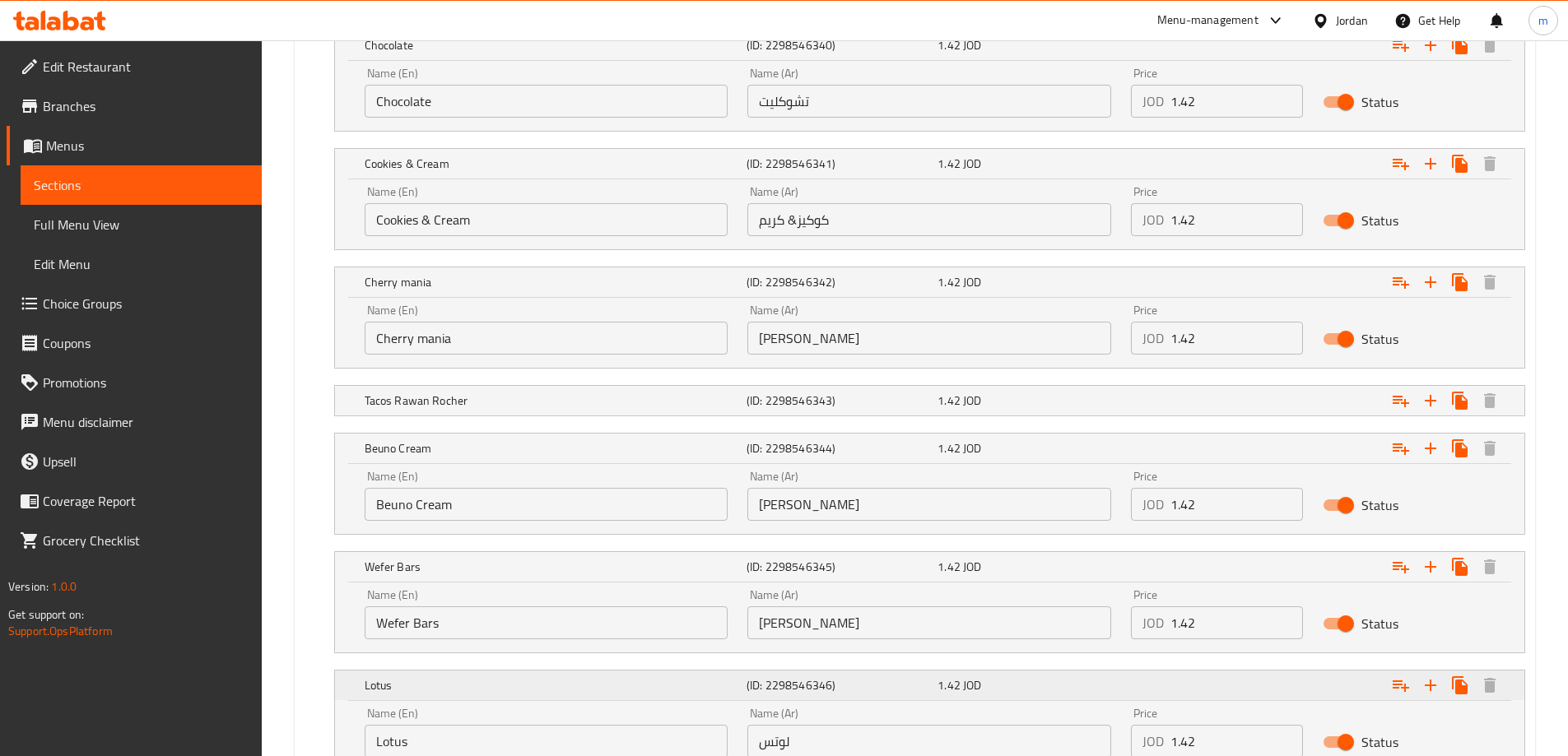
scroll to position [1227, 0]
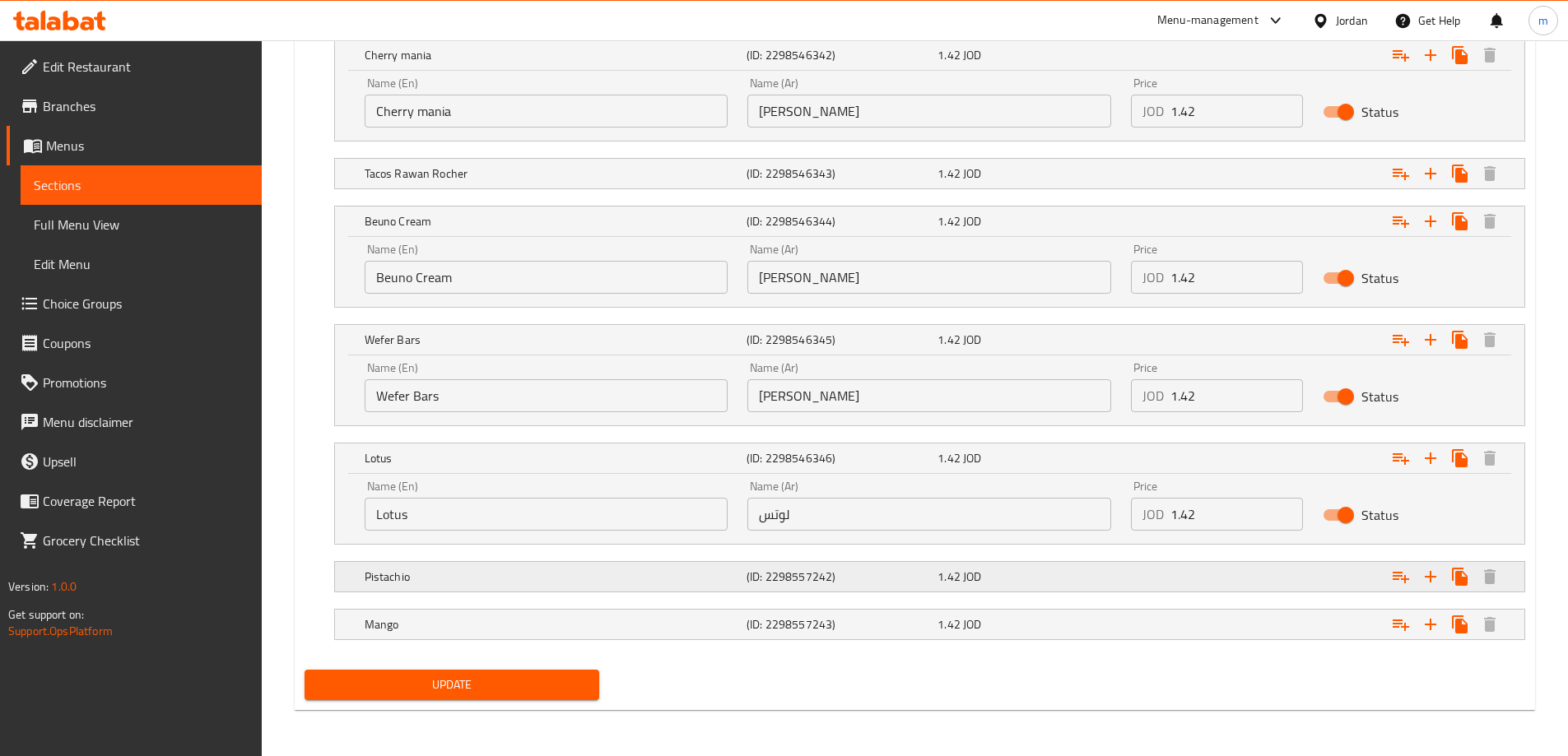
click at [484, 582] on h5 "Pistachio" at bounding box center [551, 577] width 375 height 17
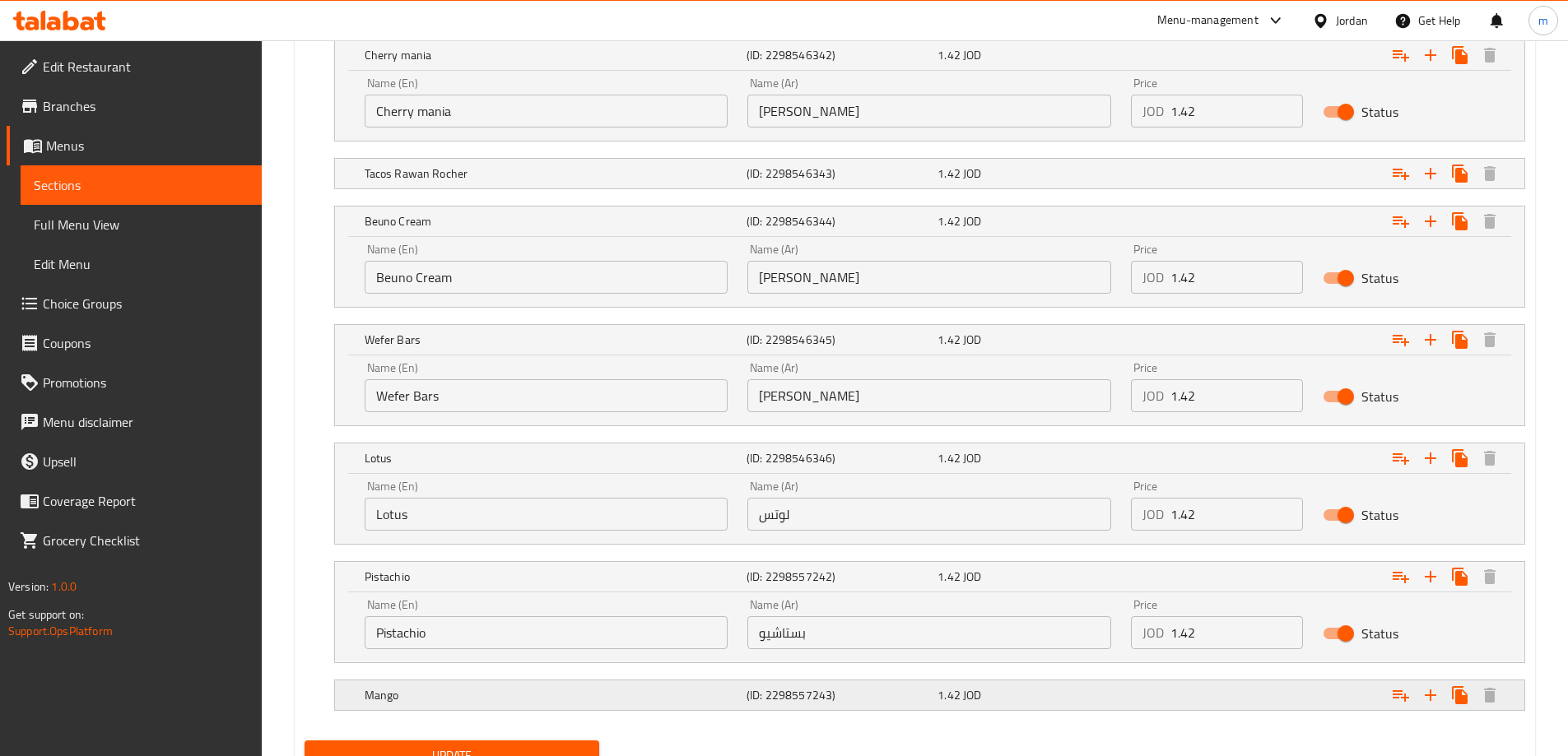
click at [412, 695] on h5 "Mango" at bounding box center [551, 695] width 375 height 17
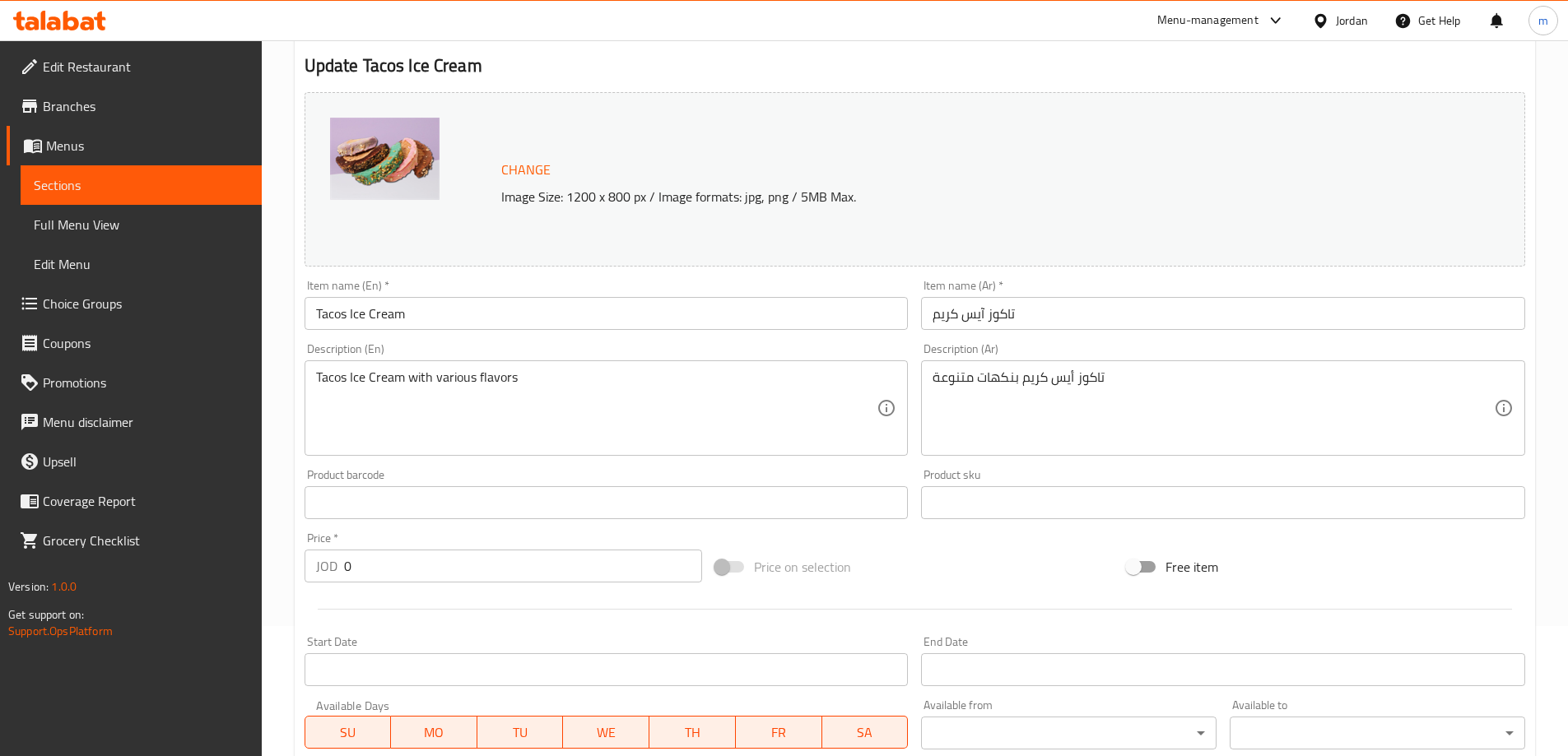
scroll to position [216, 0]
